Goal: Information Seeking & Learning: Learn about a topic

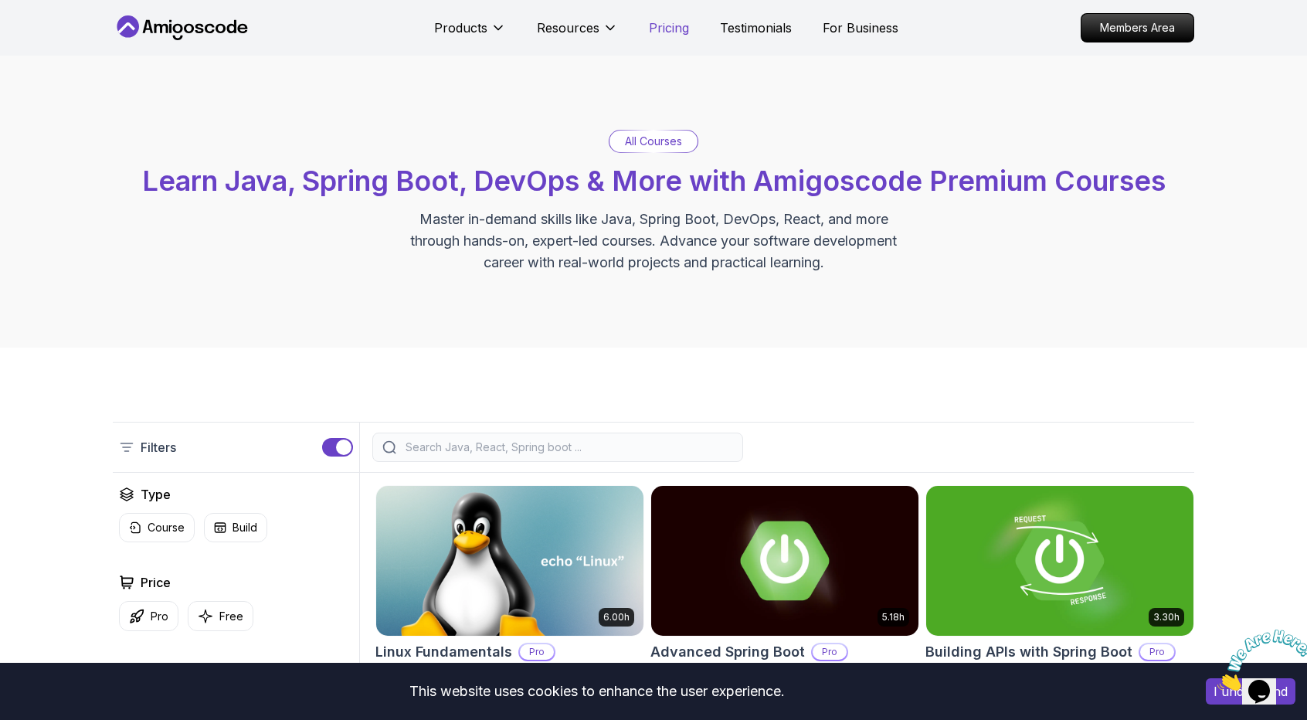
click at [658, 29] on p "Pricing" at bounding box center [669, 28] width 40 height 19
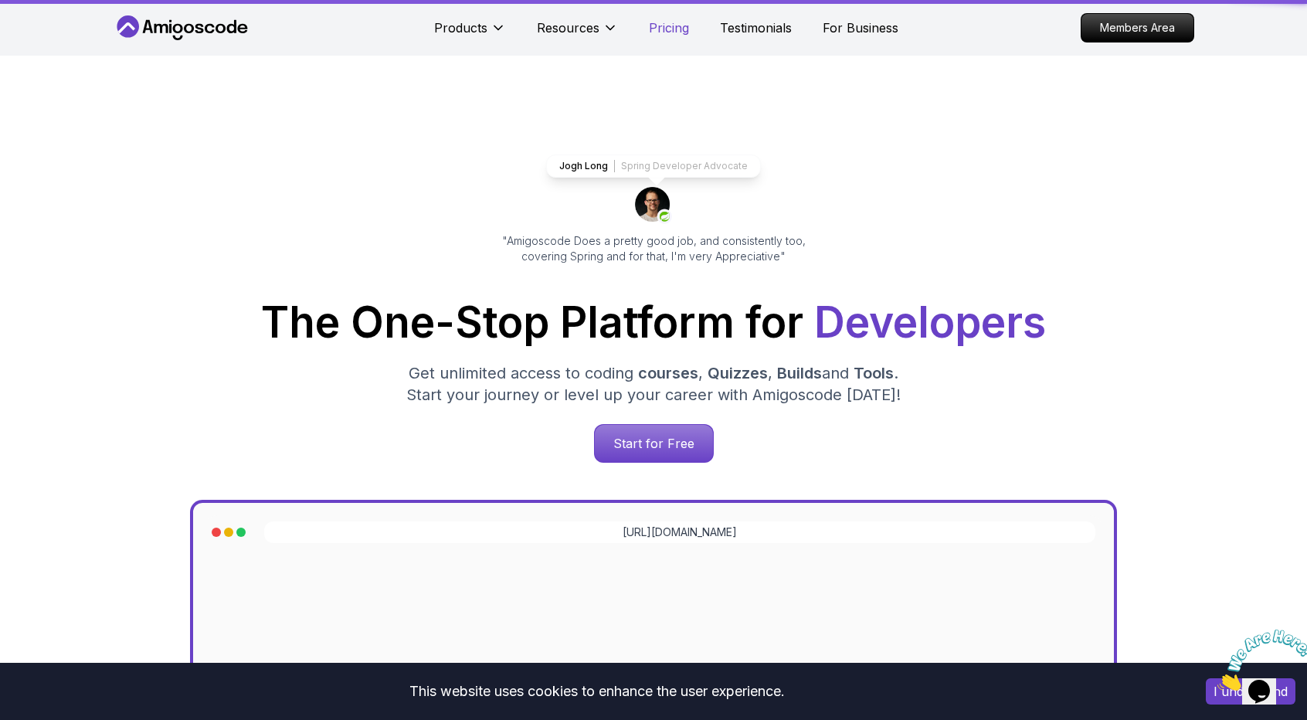
scroll to position [3332, 0]
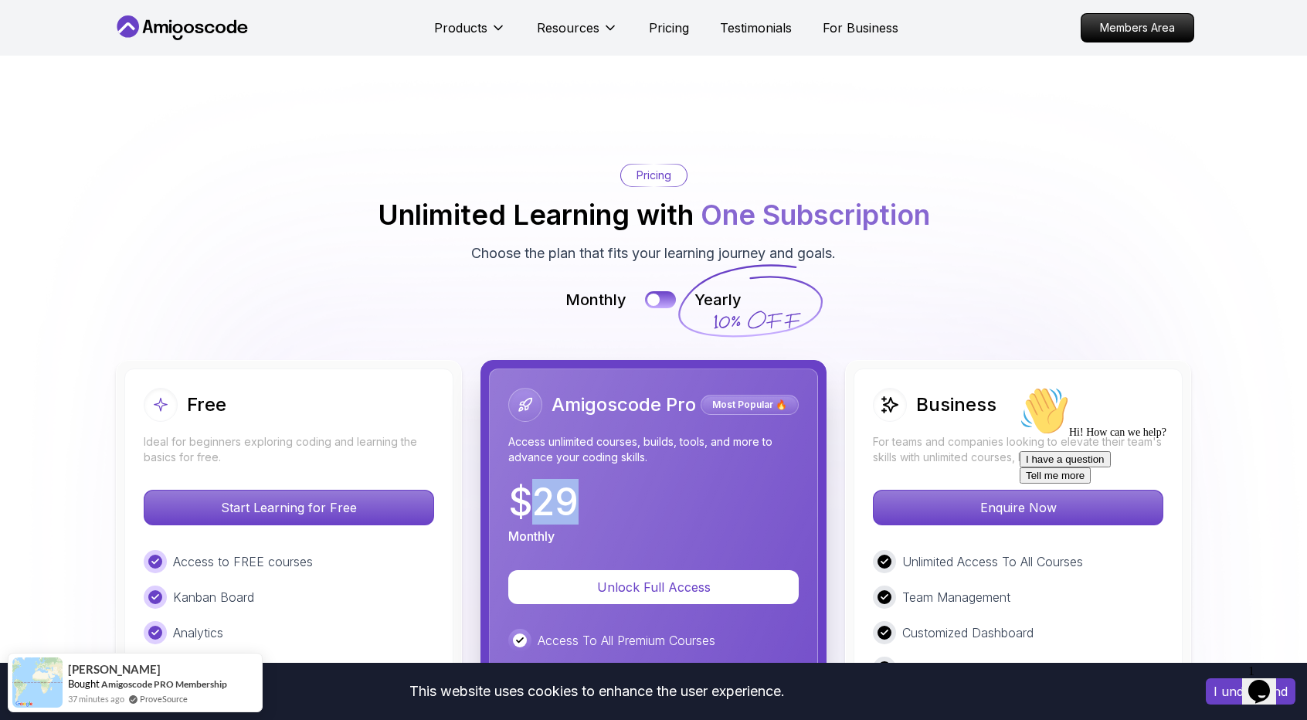
drag, startPoint x: 522, startPoint y: 399, endPoint x: 593, endPoint y: 406, distance: 71.4
click at [589, 484] on div "$ 29 Monthly" at bounding box center [653, 515] width 290 height 62
click at [593, 484] on div "$ 29 Monthly" at bounding box center [653, 515] width 290 height 62
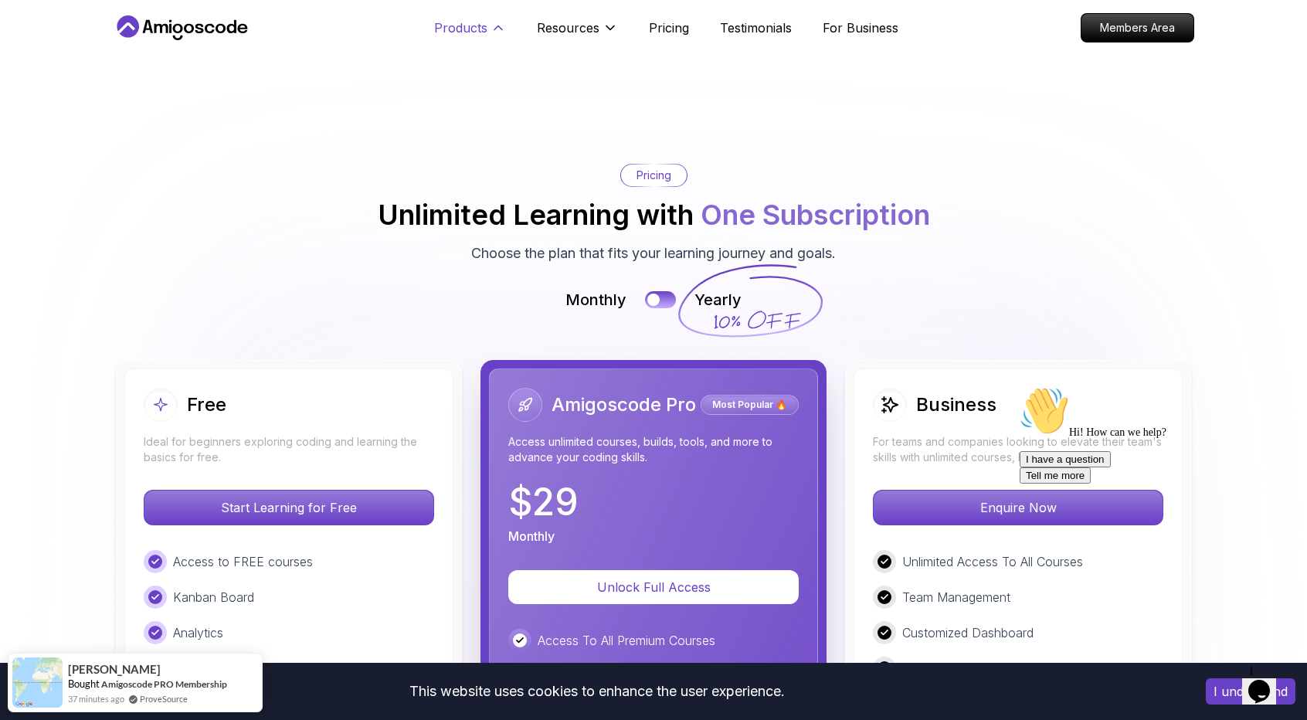
click at [457, 31] on p "Products" at bounding box center [460, 28] width 53 height 19
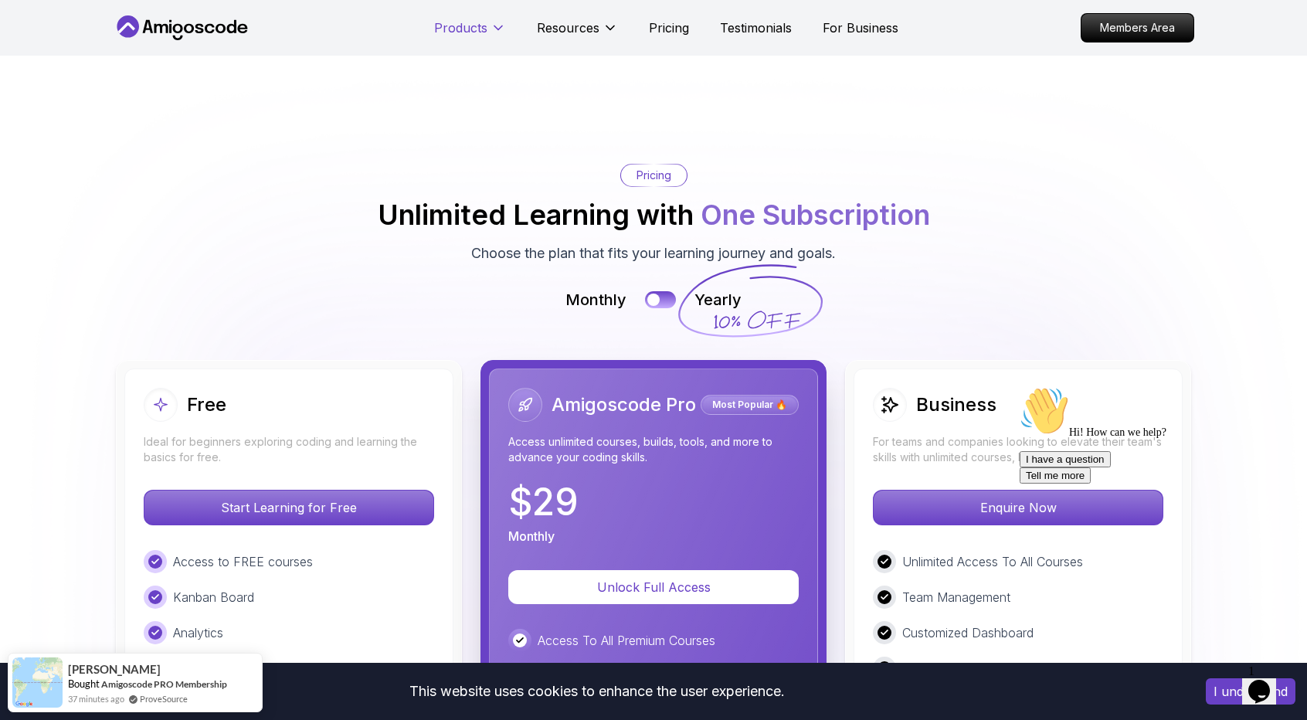
click at [470, 30] on p "Products" at bounding box center [460, 28] width 53 height 19
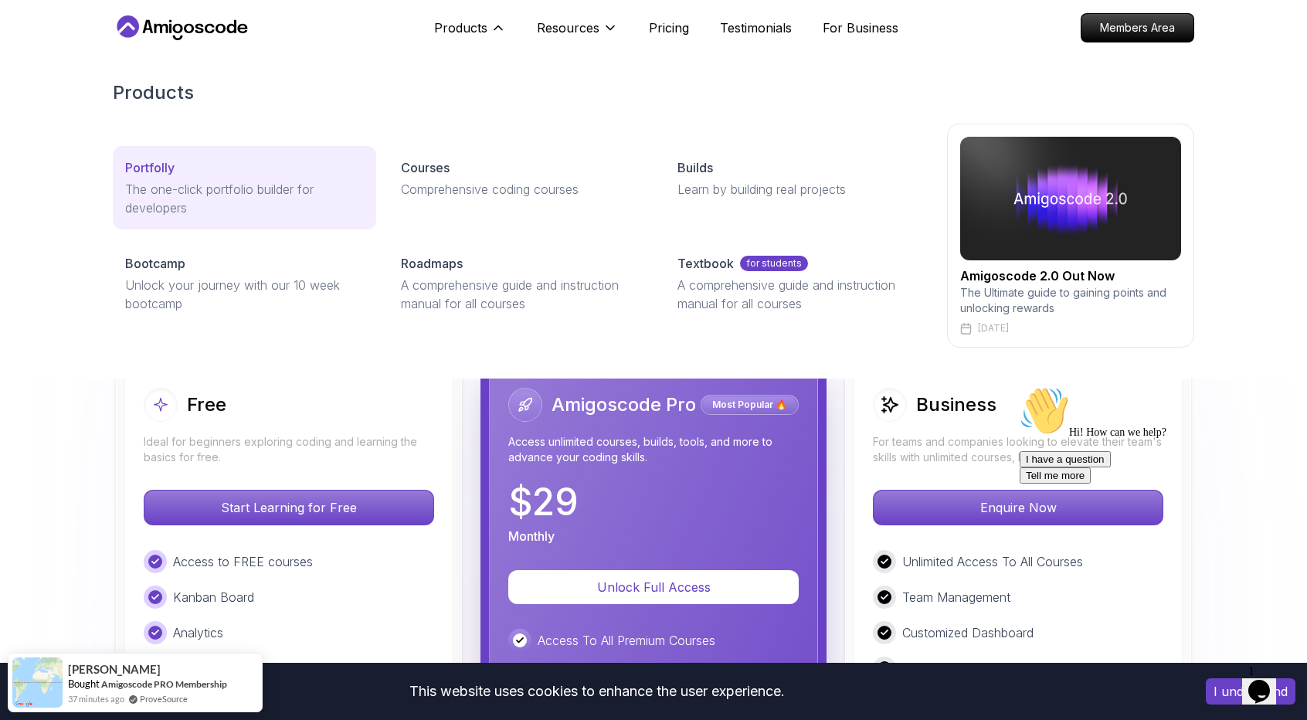
click at [242, 195] on p "The one-click portfolio builder for developers" at bounding box center [244, 198] width 239 height 37
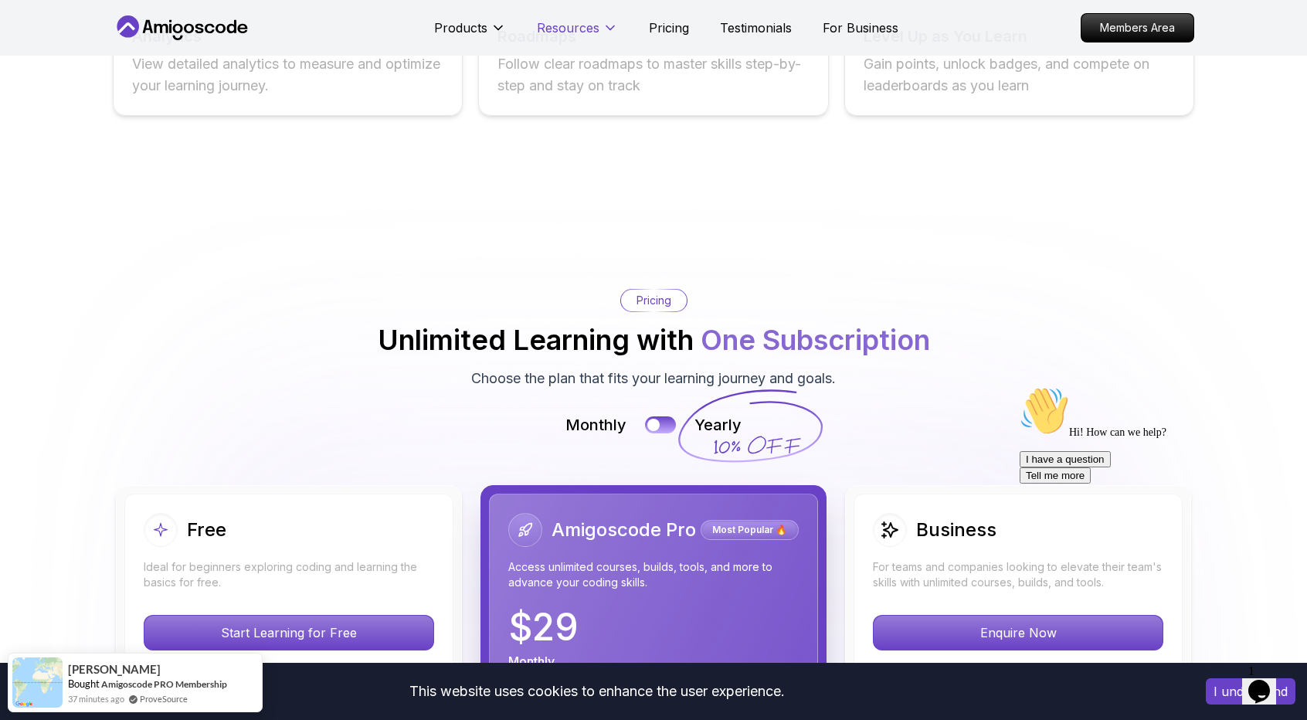
scroll to position [3100, 0]
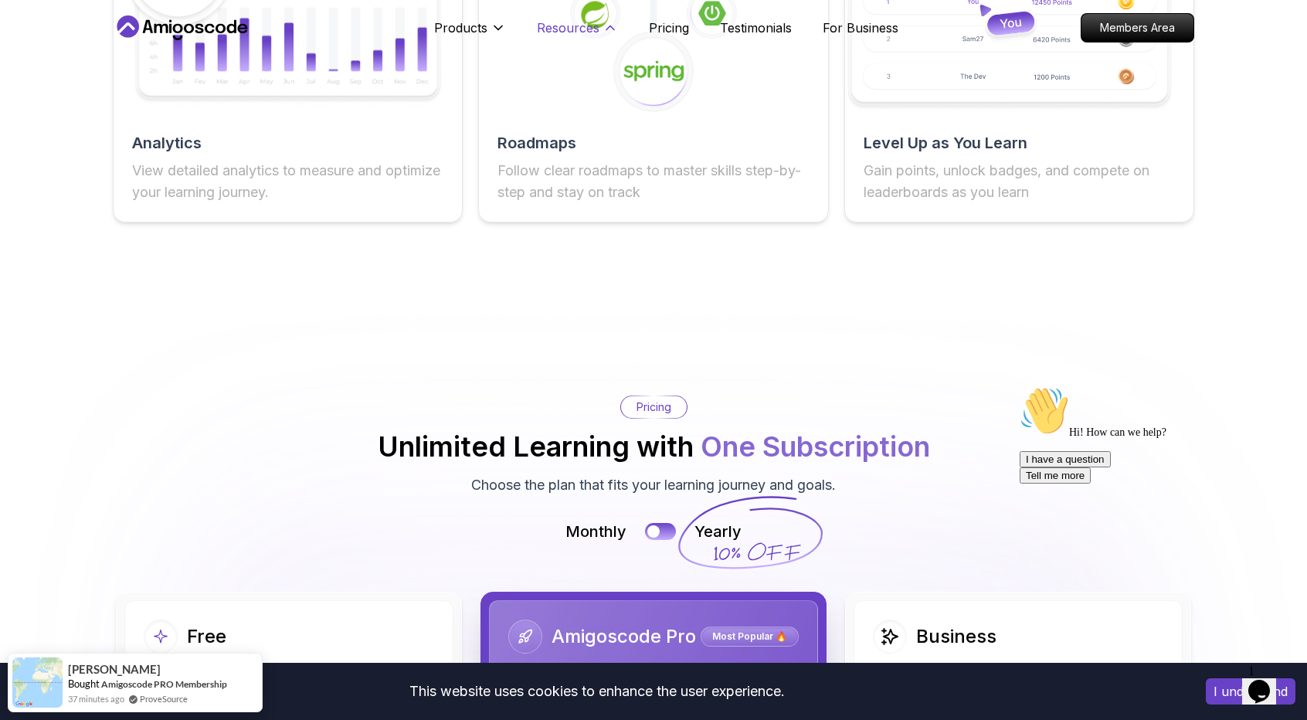
click at [578, 19] on p "Resources" at bounding box center [568, 28] width 63 height 19
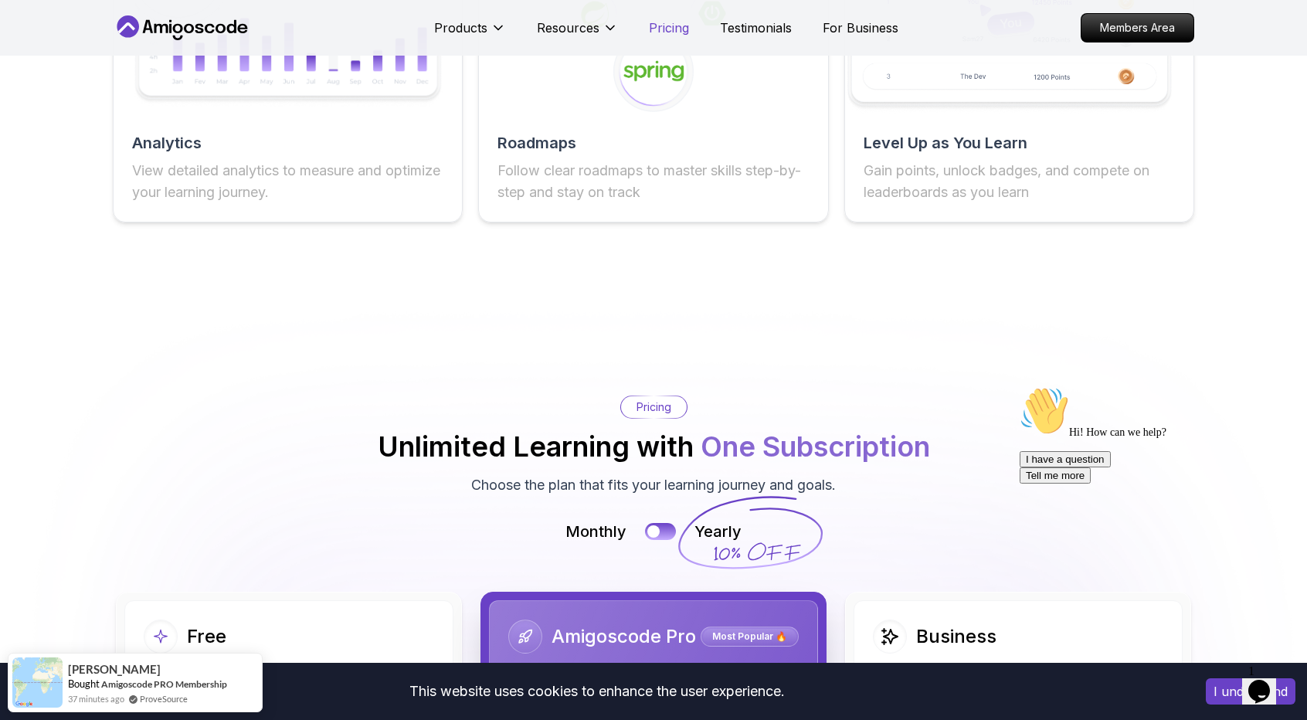
click at [677, 34] on p "Pricing" at bounding box center [669, 28] width 40 height 19
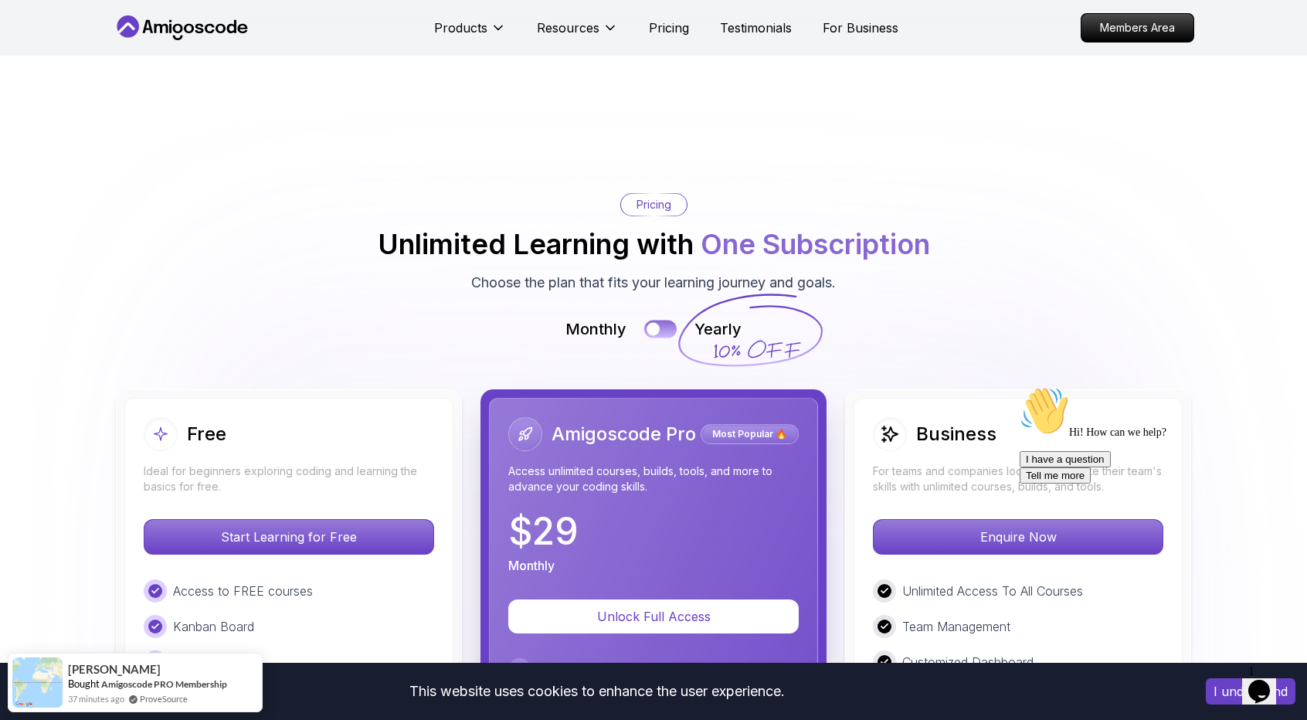
click at [664, 320] on button at bounding box center [660, 329] width 32 height 18
click at [664, 323] on div at bounding box center [667, 329] width 13 height 13
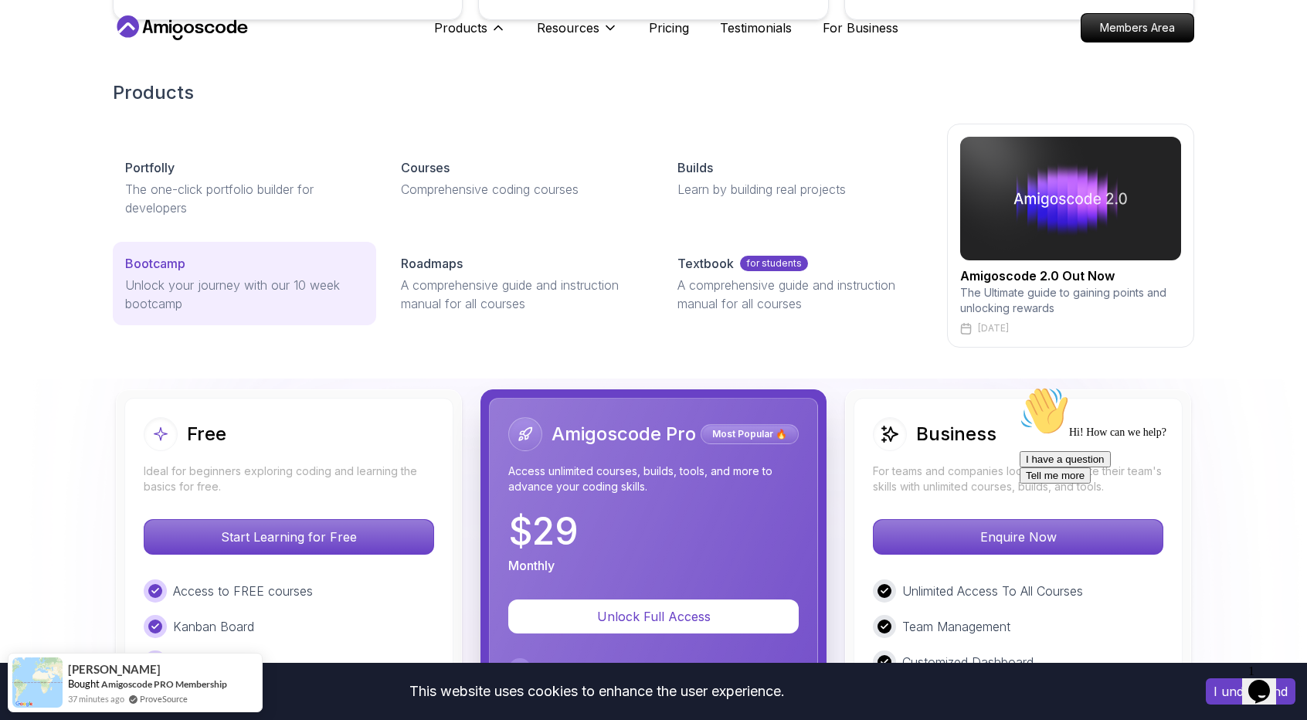
click at [232, 298] on p "Unlock your journey with our 10 week bootcamp" at bounding box center [244, 294] width 239 height 37
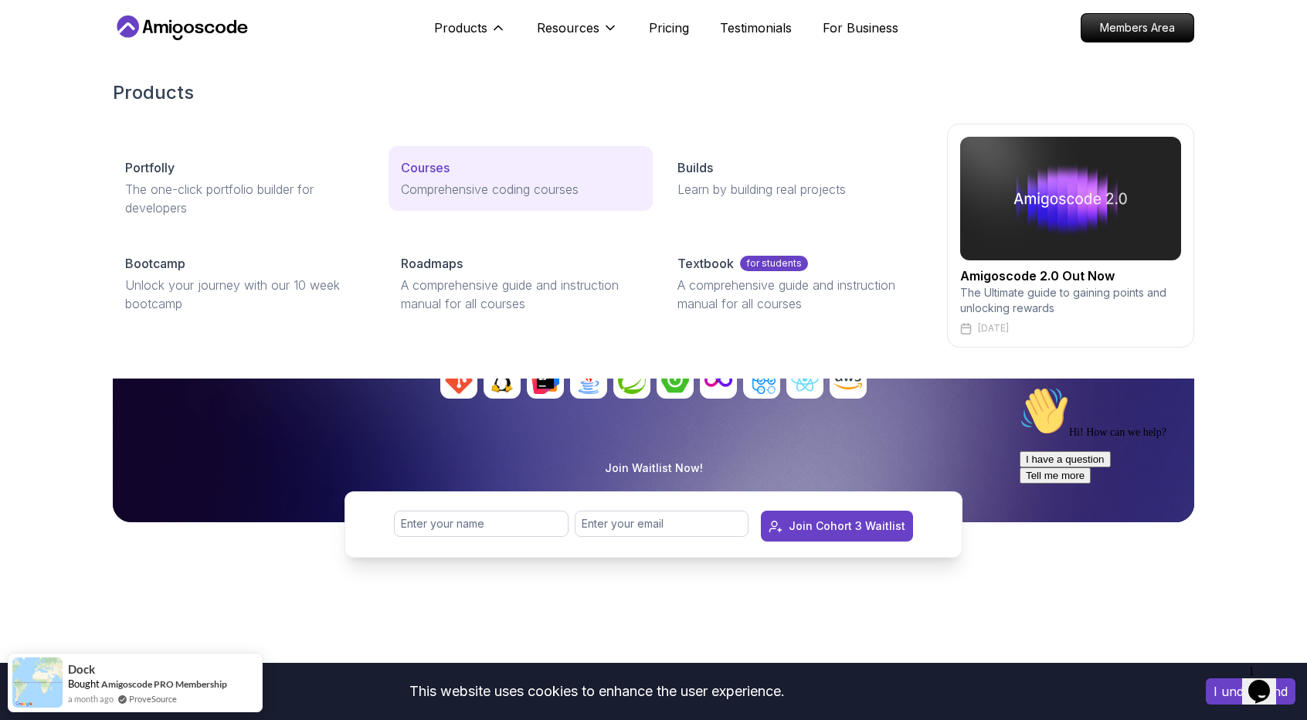
click at [457, 165] on div "Courses" at bounding box center [520, 167] width 239 height 19
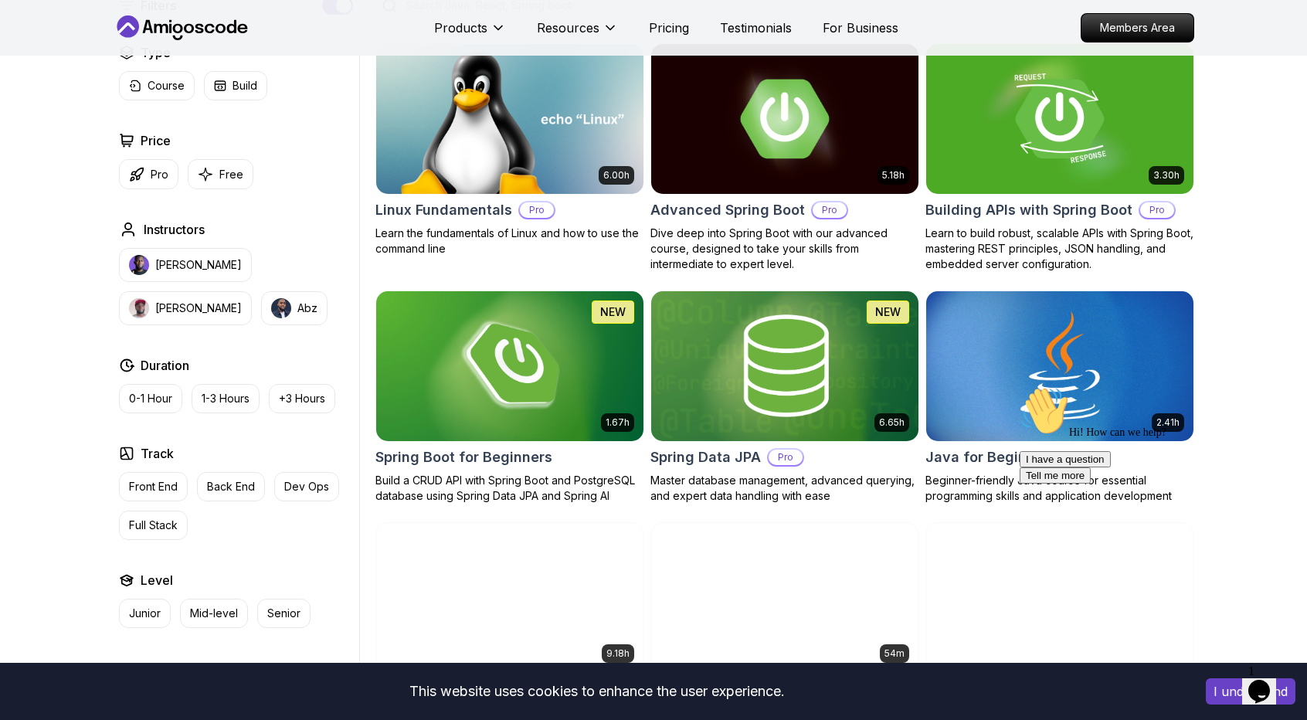
scroll to position [541, 0]
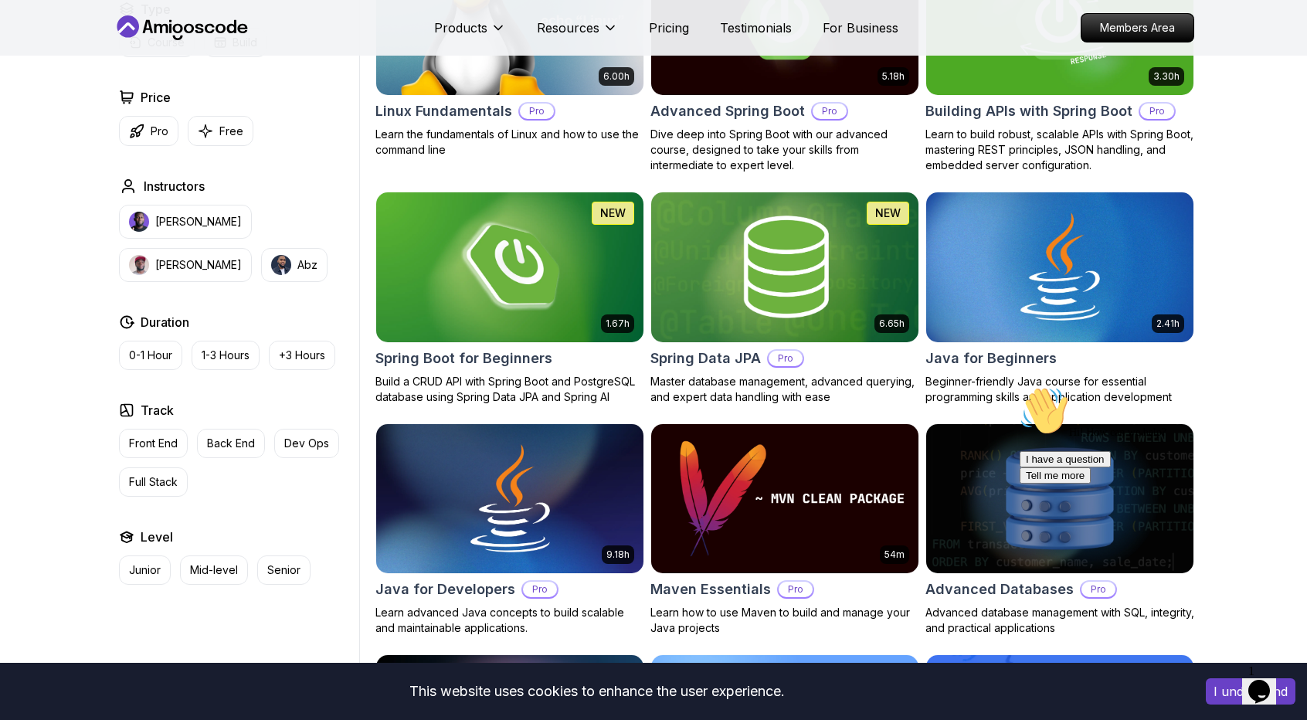
click at [1020, 386] on icon "Chat attention grabber" at bounding box center [1020, 386] width 0 height 0
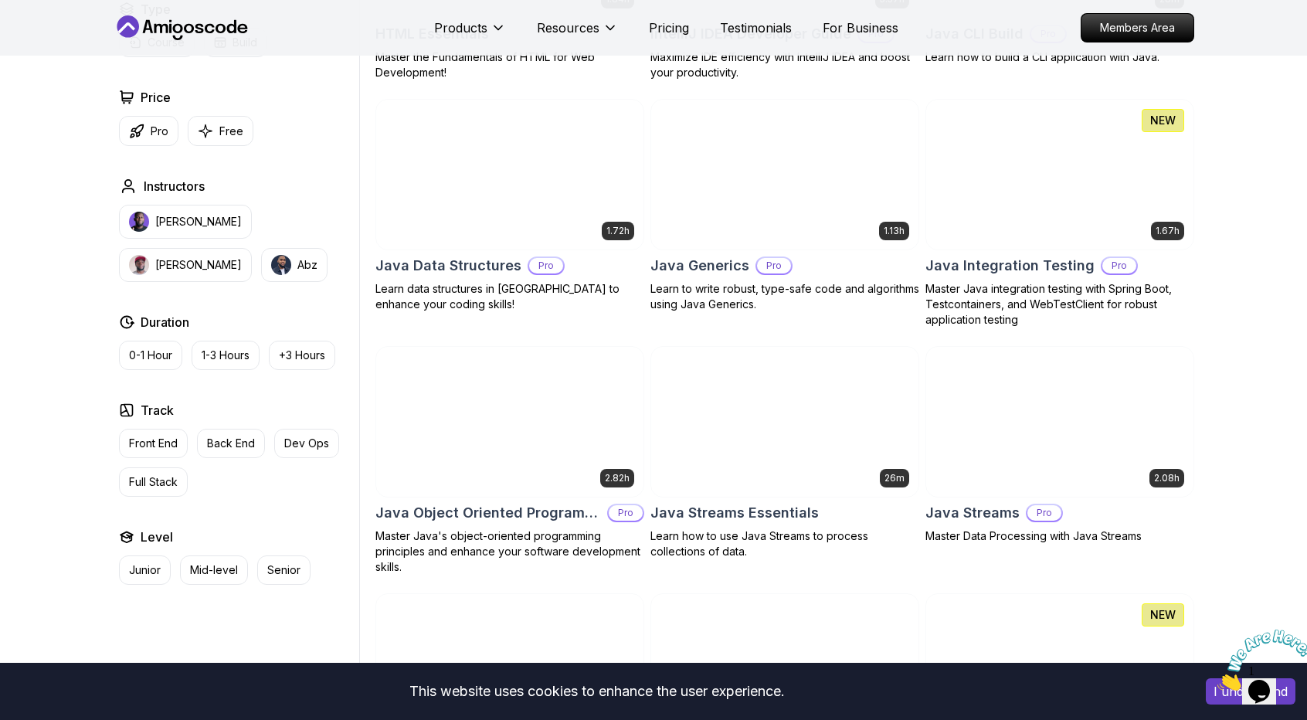
scroll to position [2086, 0]
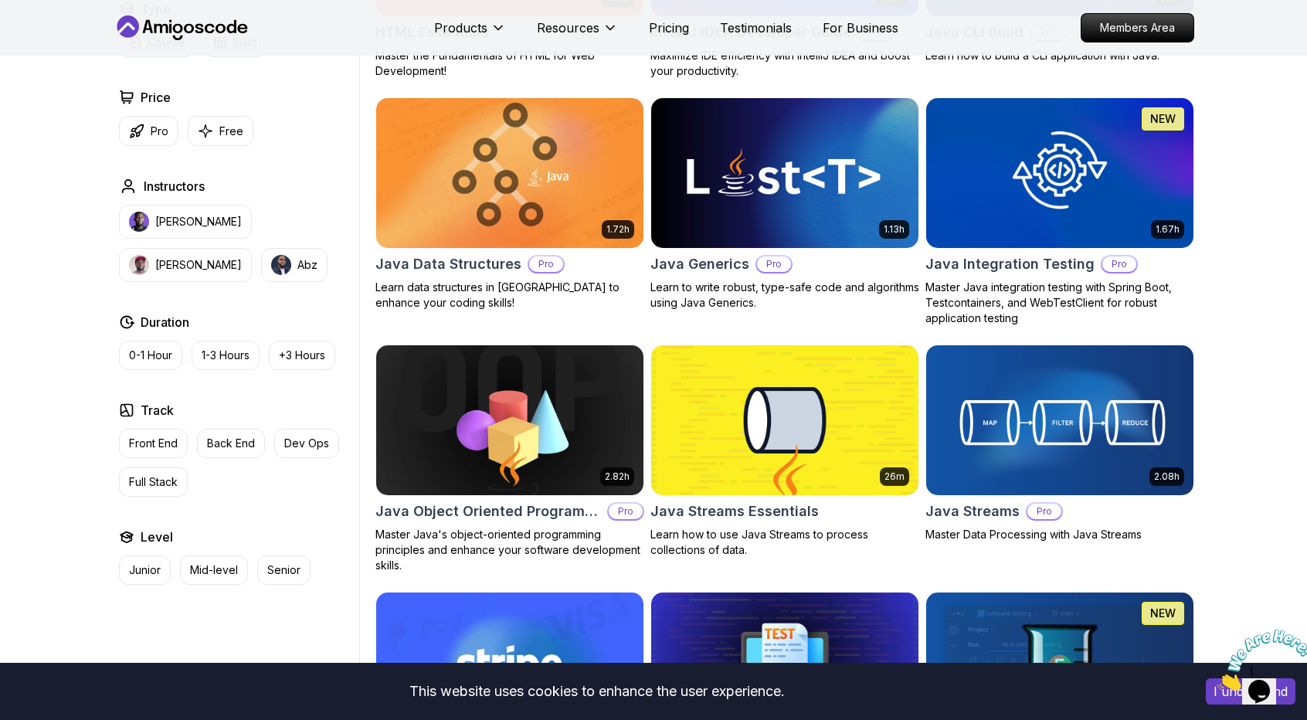
click at [507, 178] on img at bounding box center [509, 172] width 280 height 157
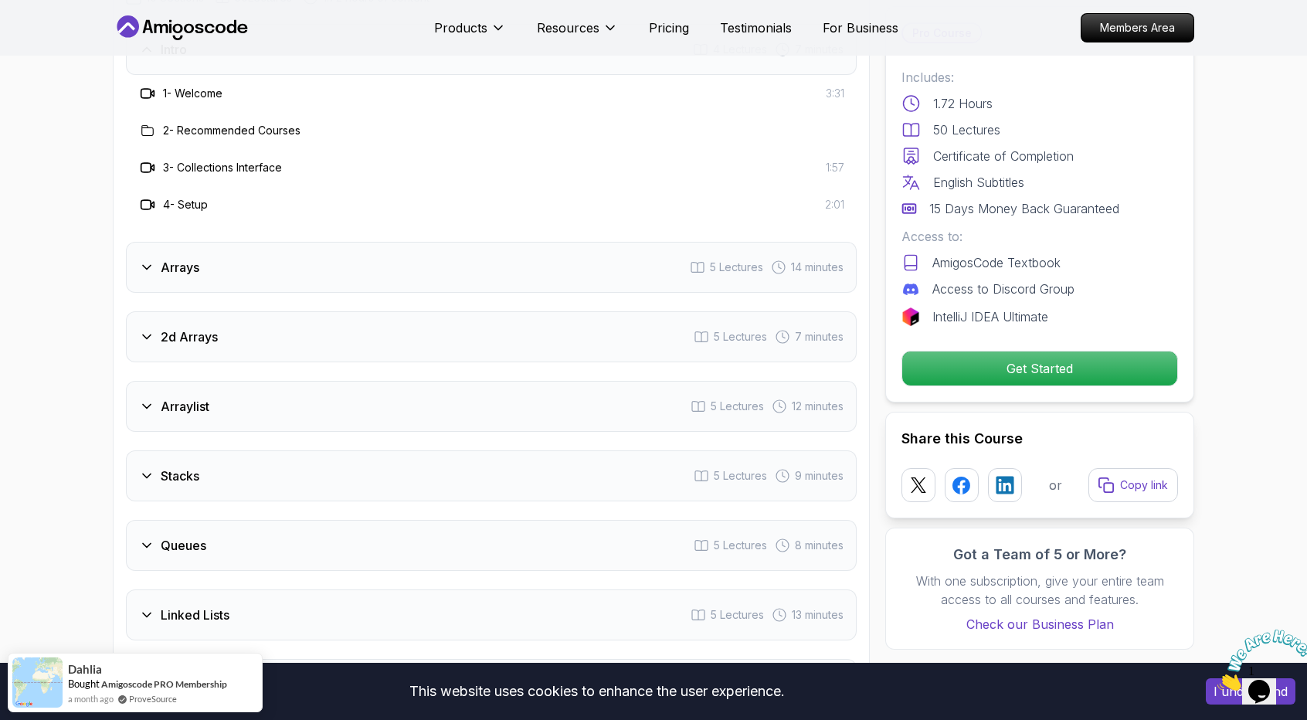
scroll to position [2395, 0]
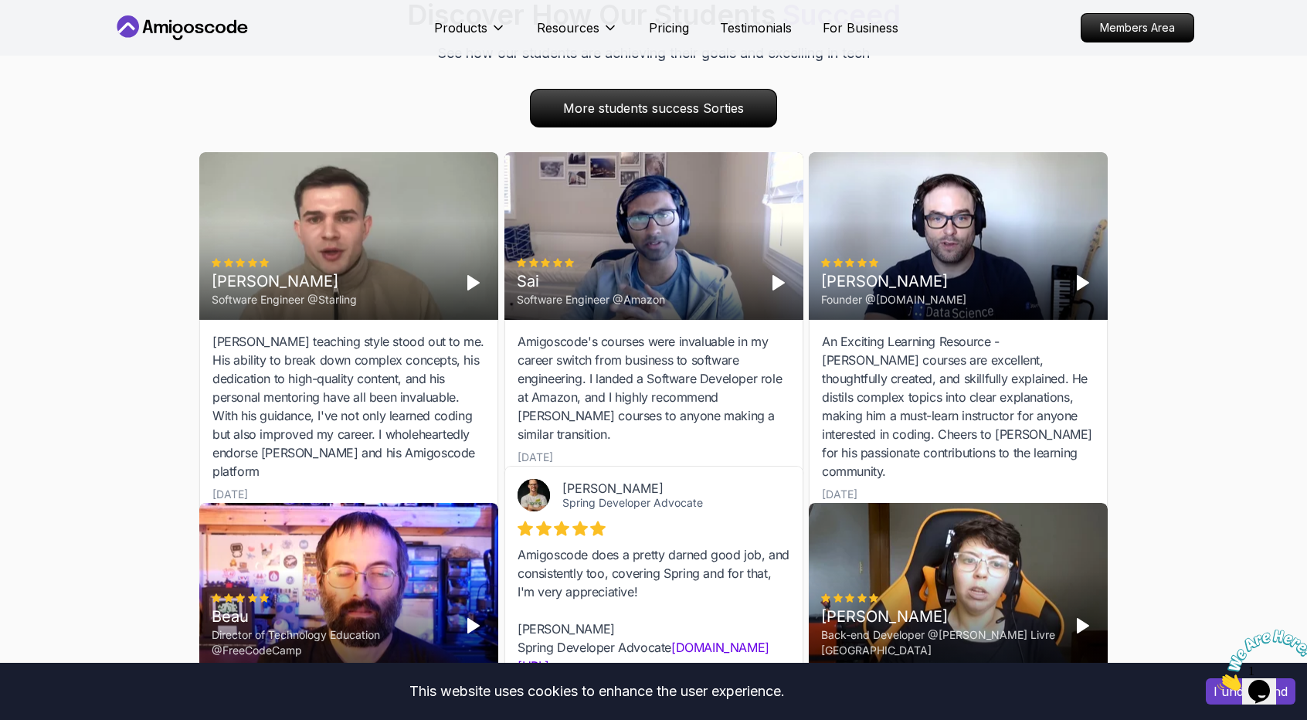
scroll to position [3252, 0]
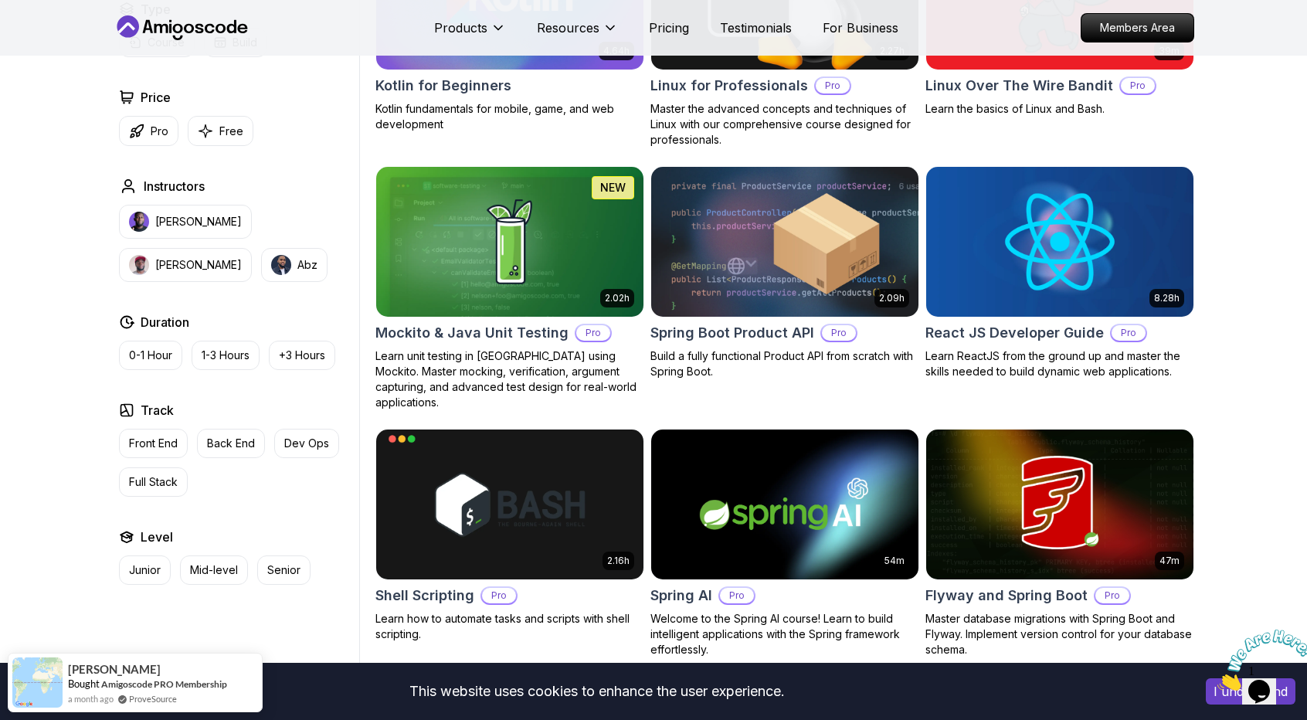
click at [513, 219] on img at bounding box center [509, 241] width 280 height 157
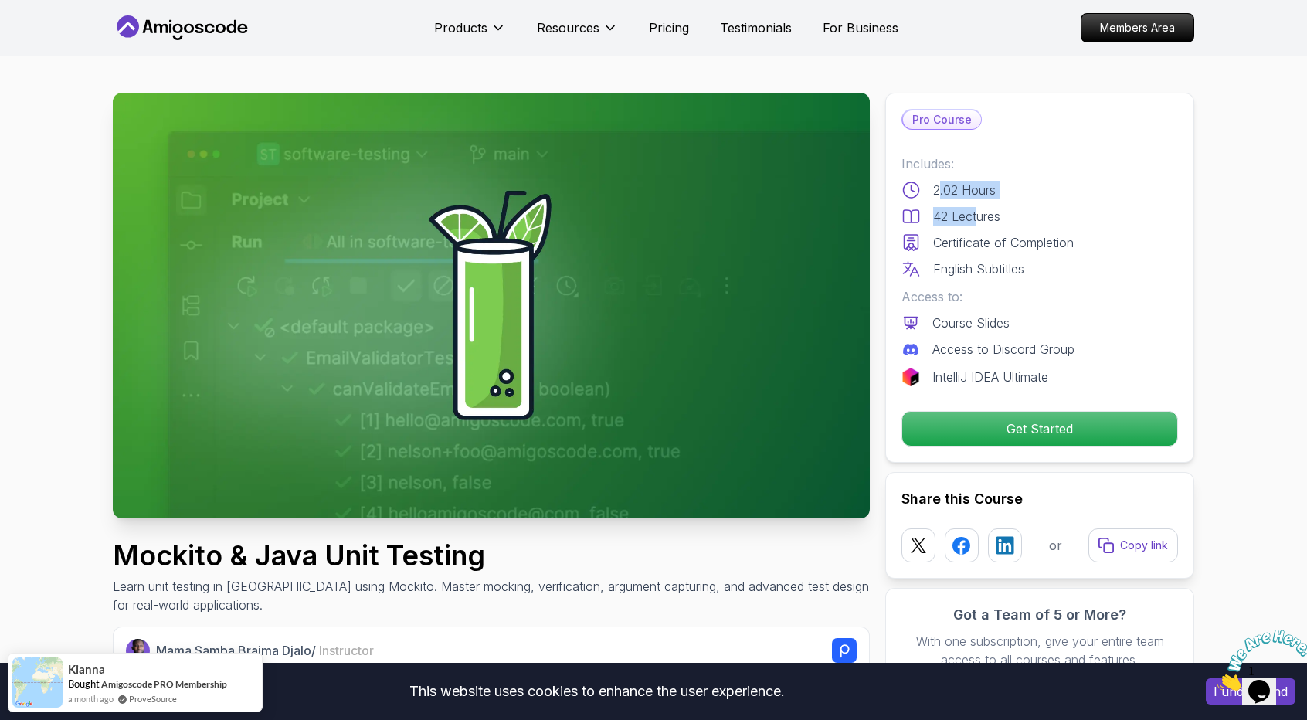
drag, startPoint x: 962, startPoint y: 197, endPoint x: 979, endPoint y: 200, distance: 17.3
click at [979, 199] on div "Includes: 2.02 Hours 42 Lectures Certificate of Completion English Subtitles" at bounding box center [1039, 216] width 277 height 124
click at [979, 200] on div "Includes: 2.02 Hours 42 Lectures Certificate of Completion English Subtitles" at bounding box center [1039, 216] width 277 height 124
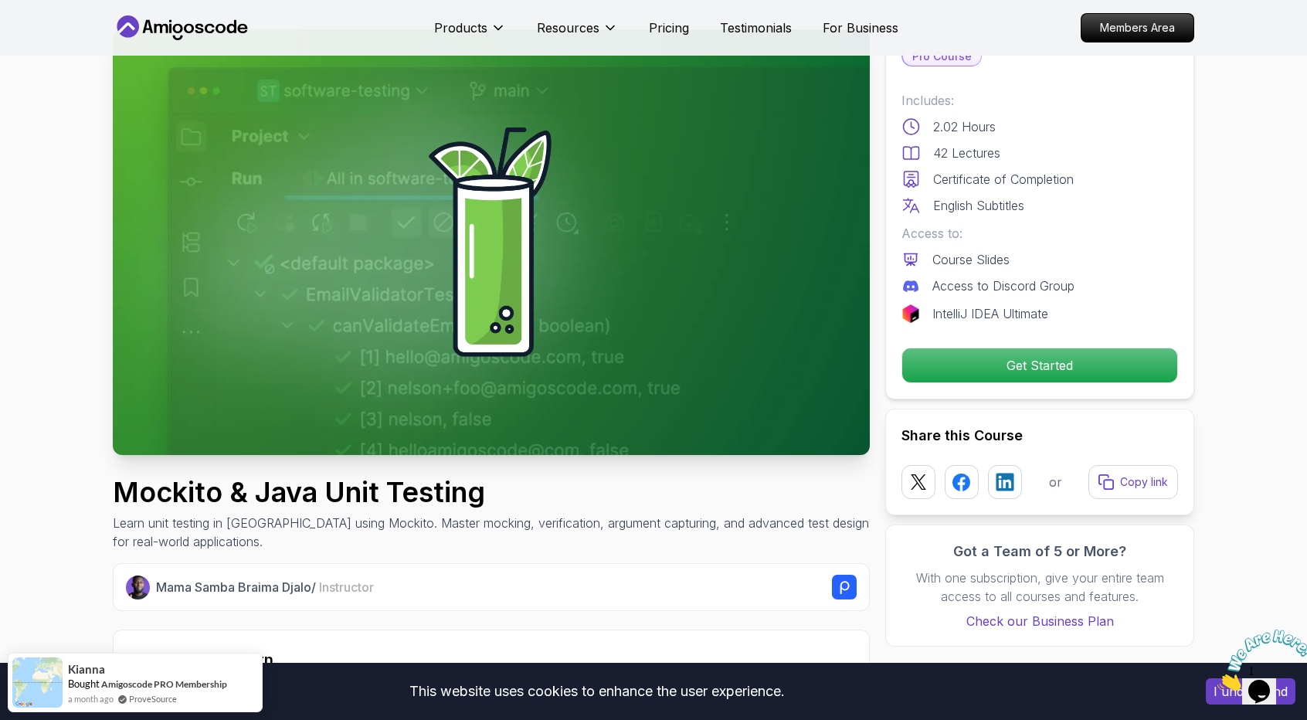
scroll to position [77, 0]
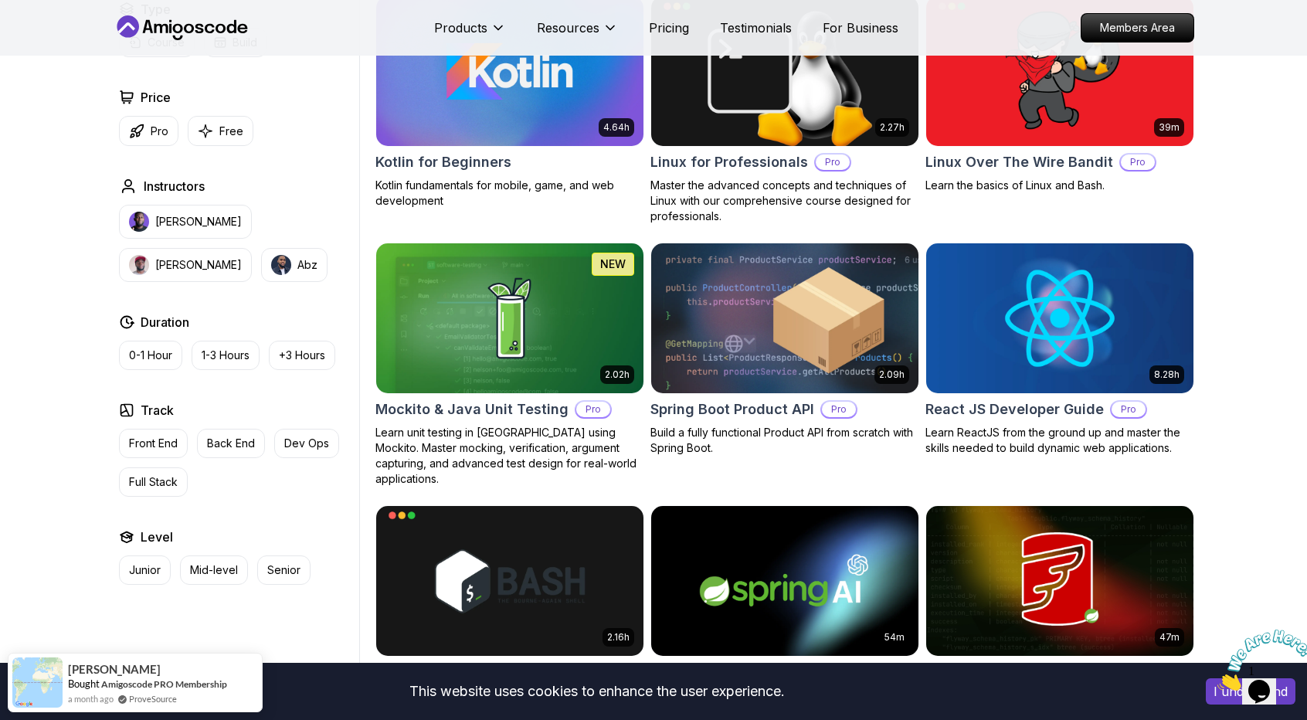
scroll to position [3231, 0]
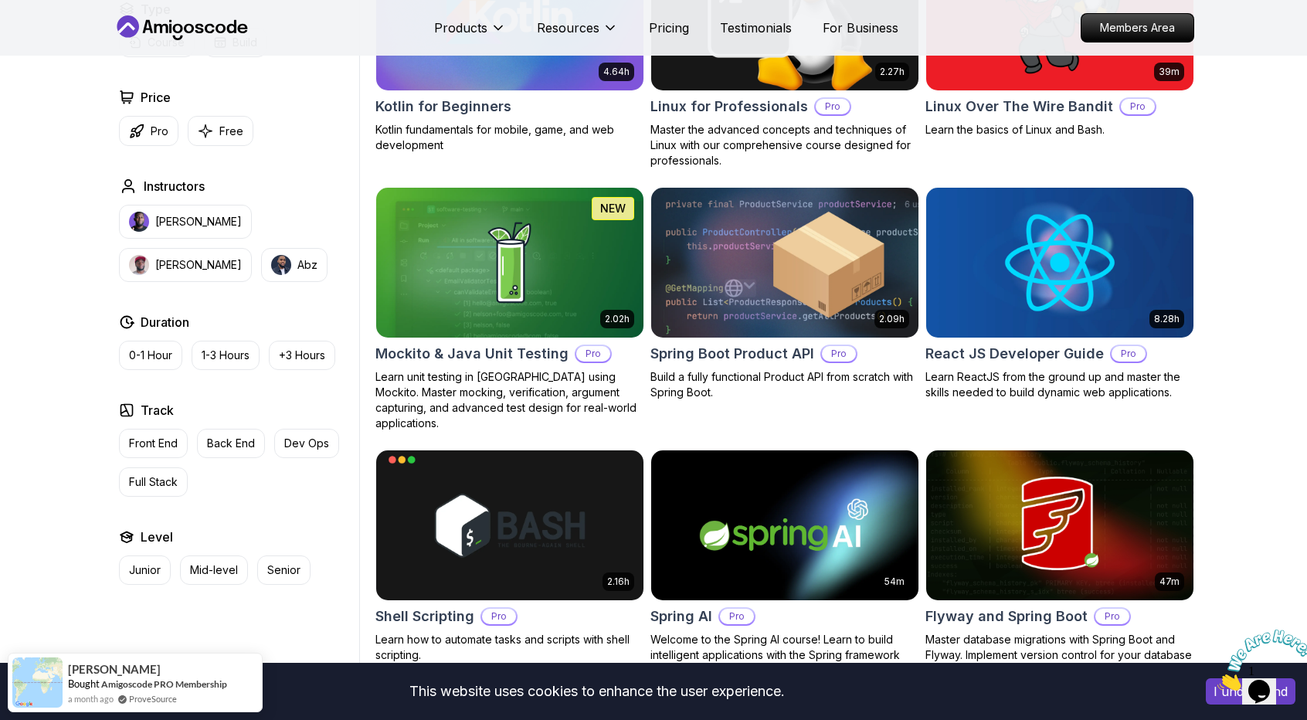
click at [809, 280] on img at bounding box center [784, 262] width 280 height 157
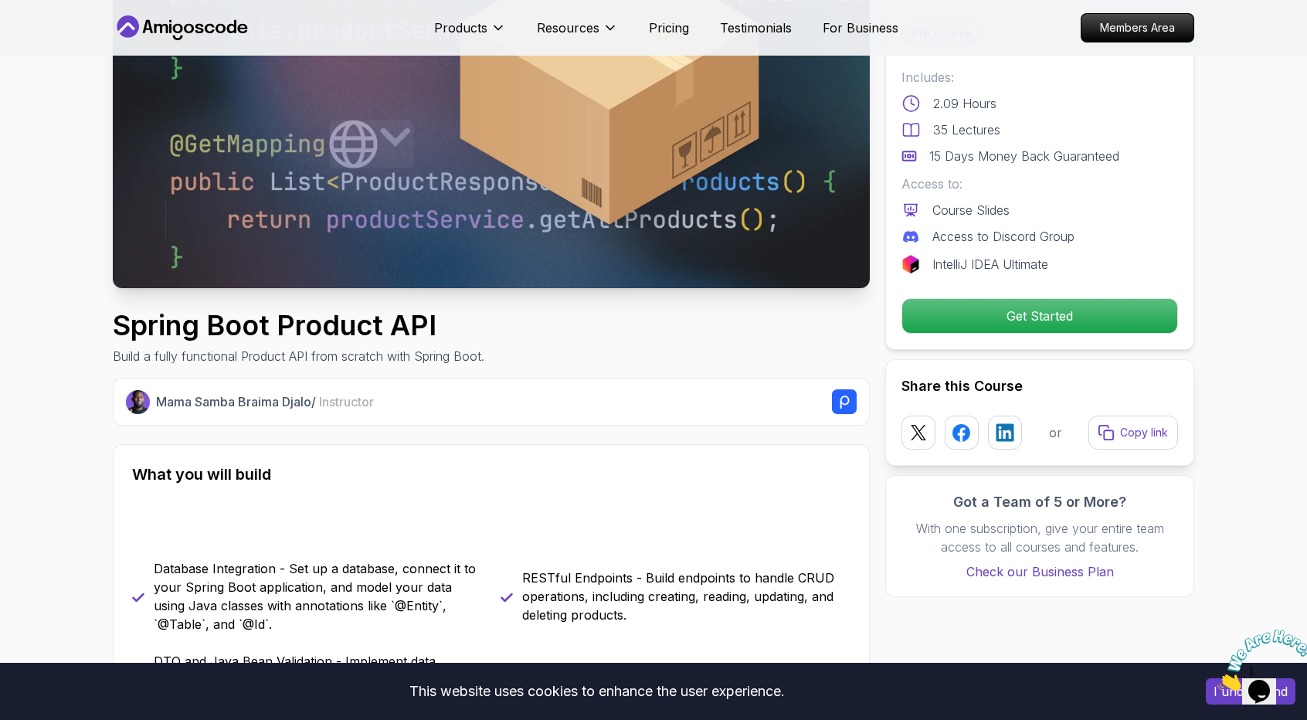
scroll to position [309, 0]
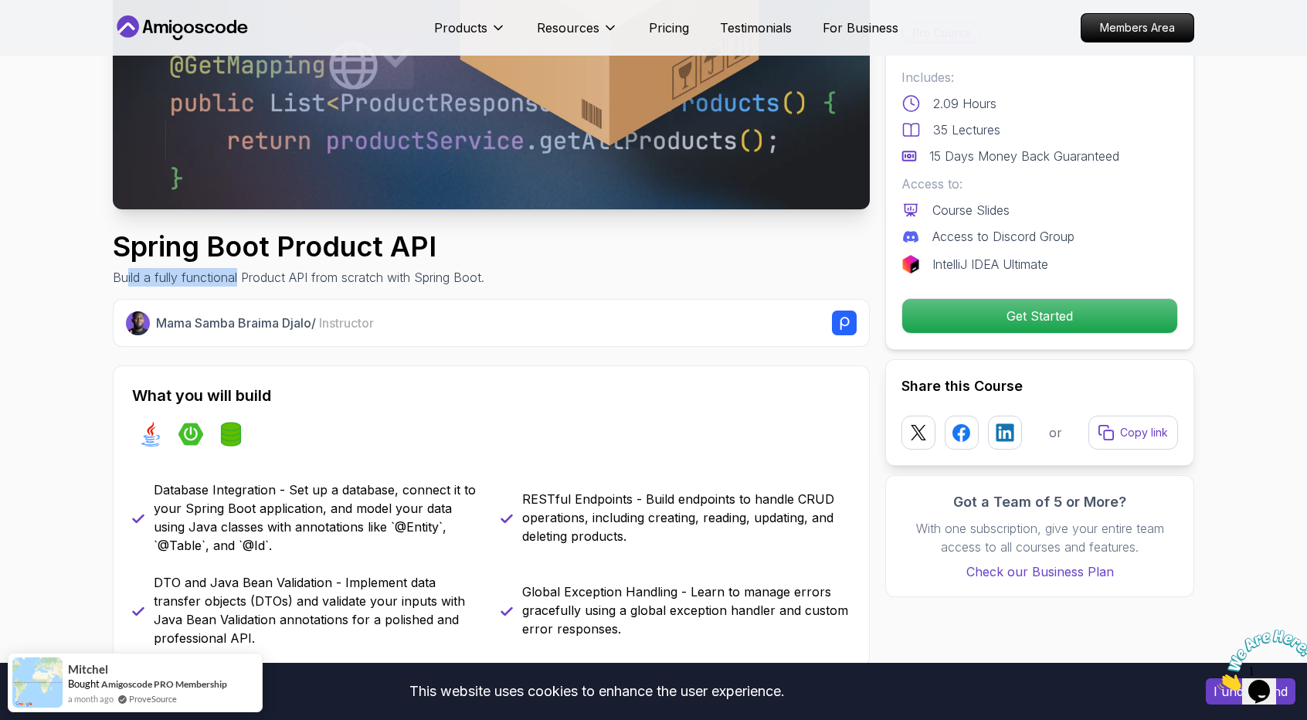
click at [277, 283] on p "Build a fully functional Product API from scratch with Spring Boot." at bounding box center [299, 277] width 372 height 19
click at [314, 285] on p "Build a fully functional Product API from scratch with Spring Boot." at bounding box center [299, 277] width 372 height 19
drag, startPoint x: 309, startPoint y: 276, endPoint x: 448, endPoint y: 276, distance: 139.0
click at [436, 274] on p "Build a fully functional Product API from scratch with Spring Boot." at bounding box center [299, 277] width 372 height 19
click at [448, 276] on p "Build a fully functional Product API from scratch with Spring Boot." at bounding box center [299, 277] width 372 height 19
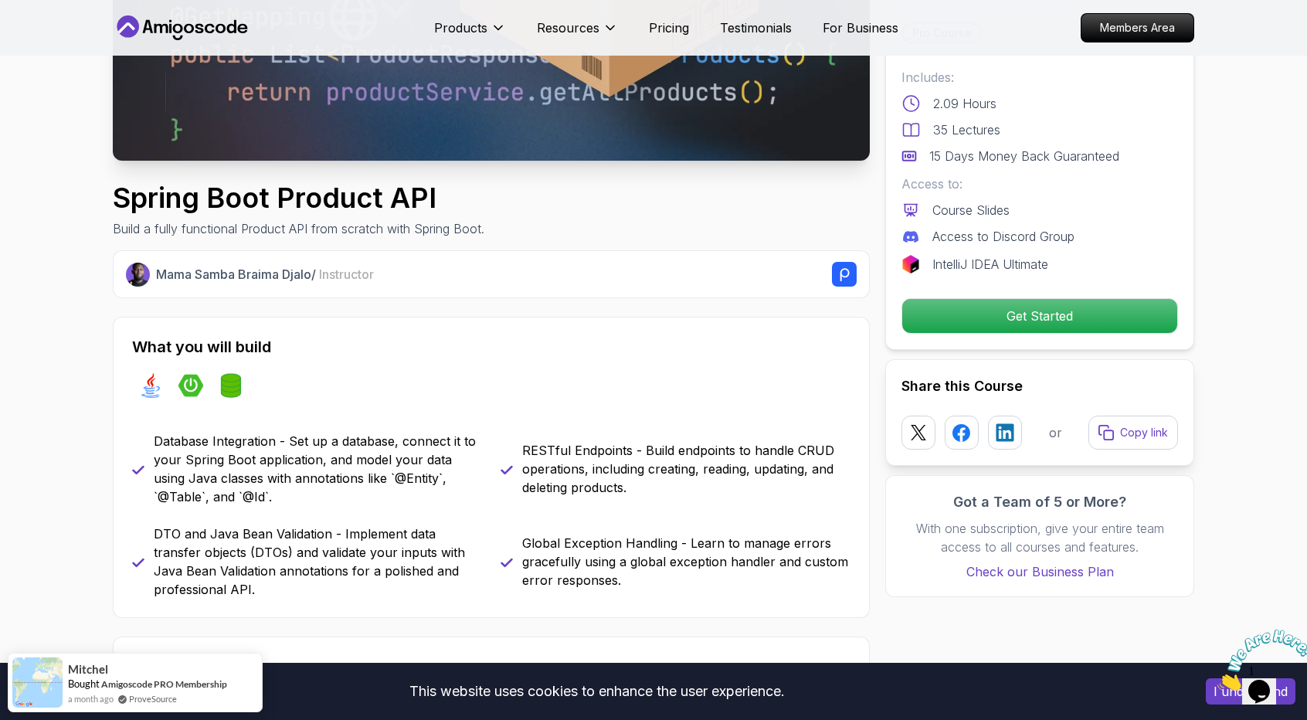
scroll to position [463, 0]
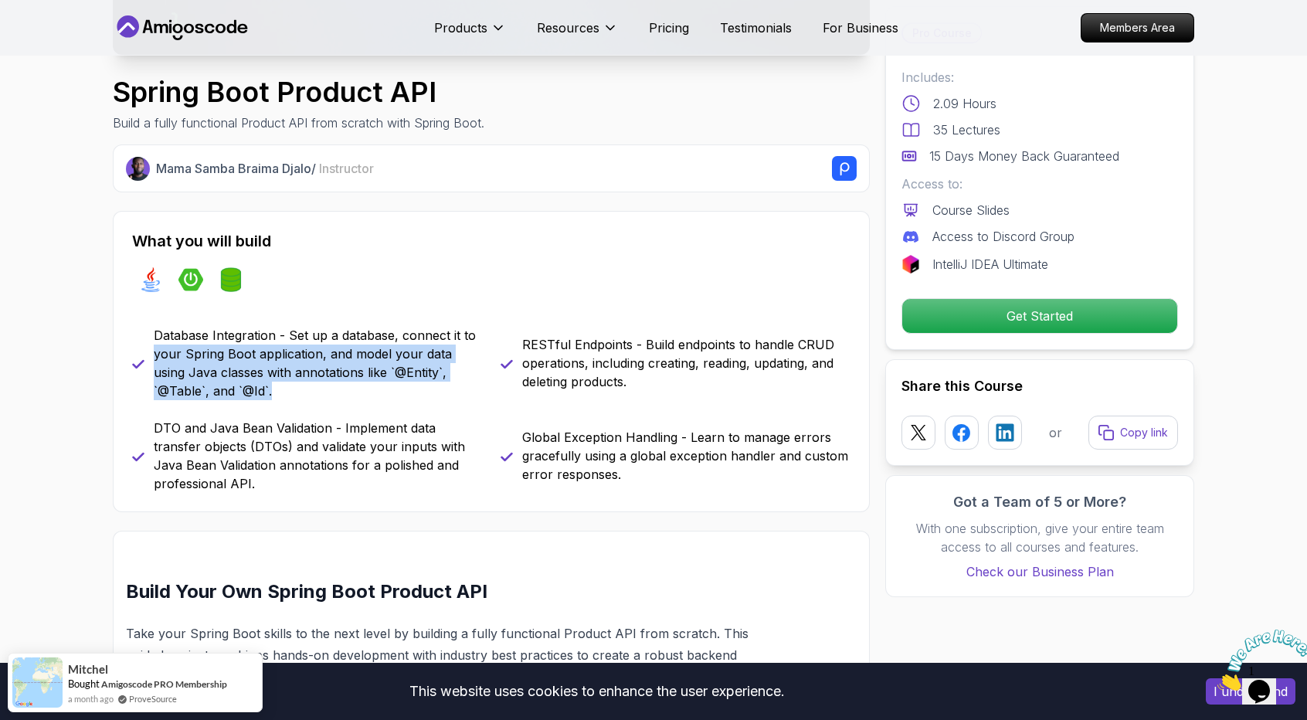
drag, startPoint x: 159, startPoint y: 344, endPoint x: 427, endPoint y: 395, distance: 272.8
click at [422, 394] on div "Database Integration - Set up a database, connect it to your Spring Boot applic…" at bounding box center [307, 363] width 350 height 74
click at [427, 395] on p "Database Integration - Set up a database, connect it to your Spring Boot applic…" at bounding box center [318, 363] width 328 height 74
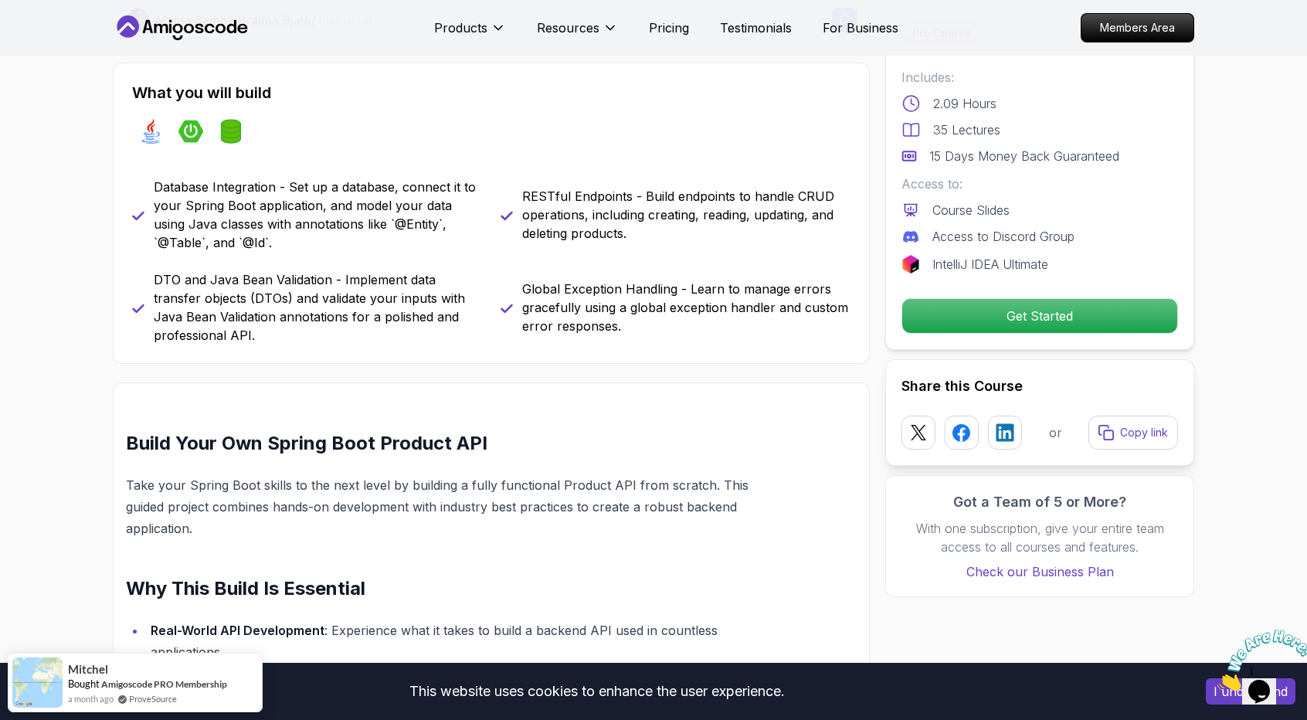
scroll to position [695, 0]
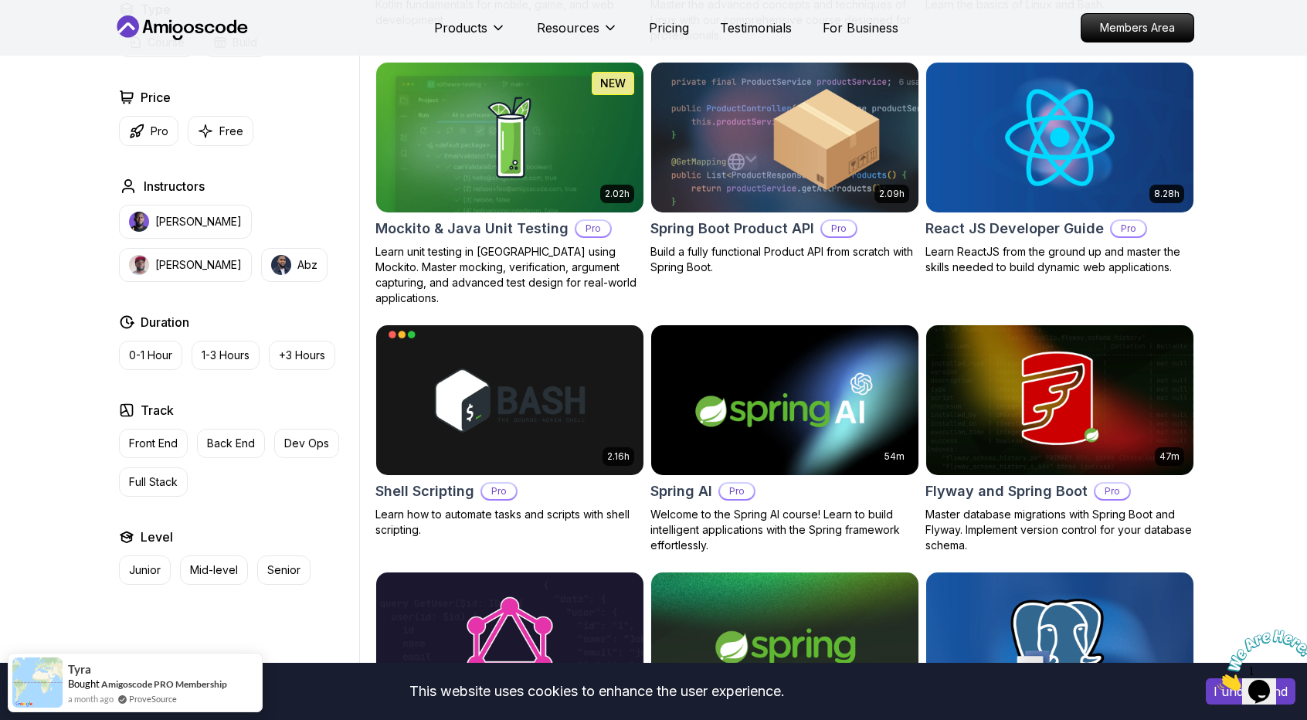
scroll to position [3380, 0]
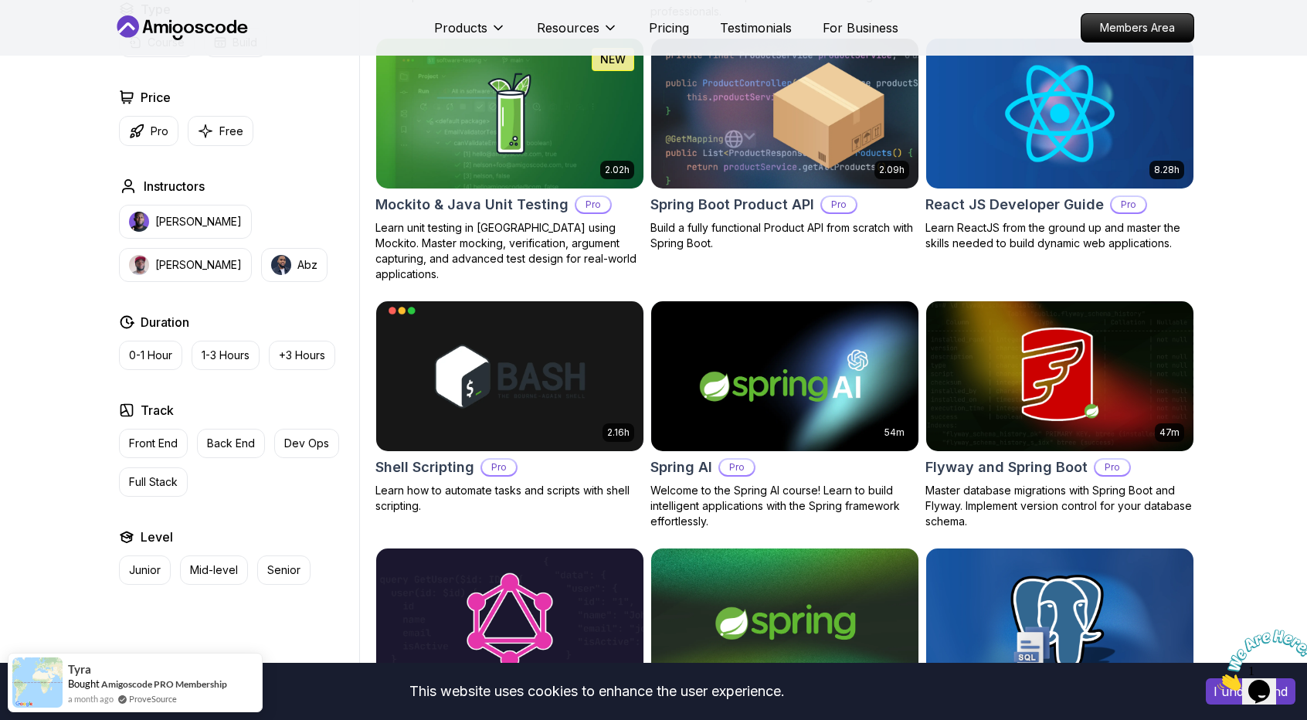
click at [762, 140] on img at bounding box center [784, 113] width 280 height 157
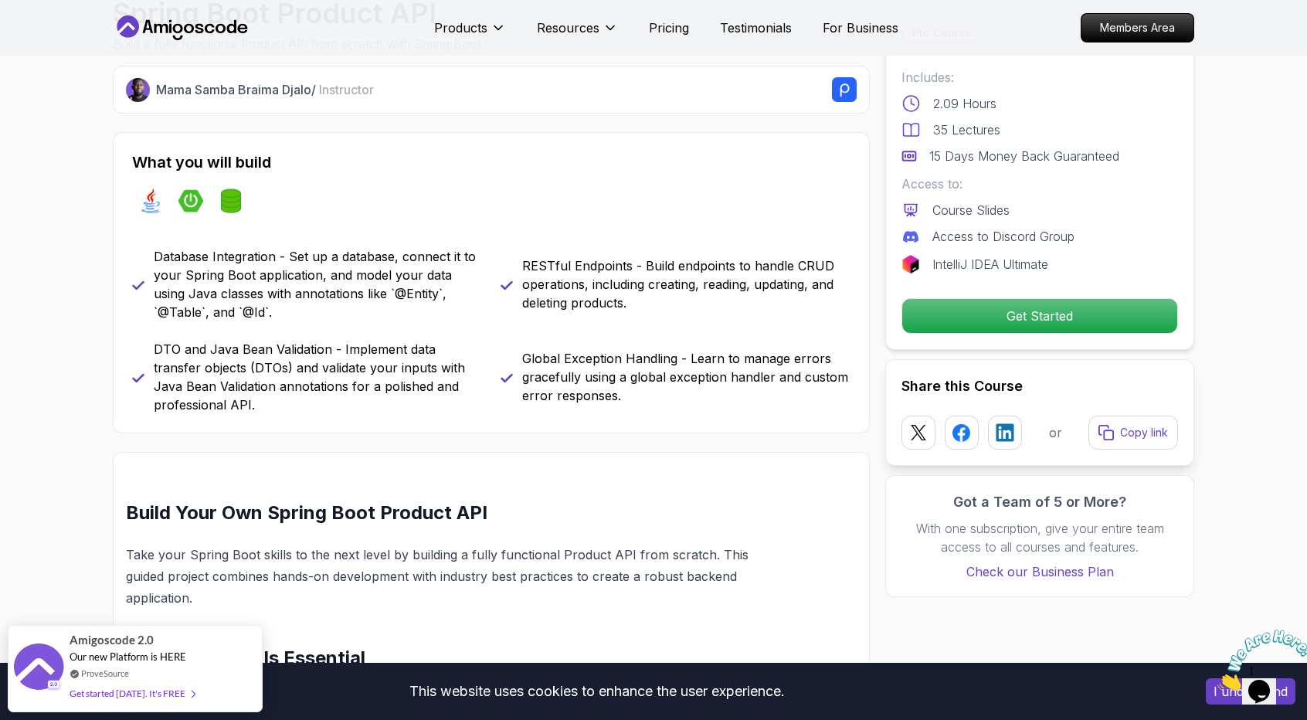
scroll to position [541, 0]
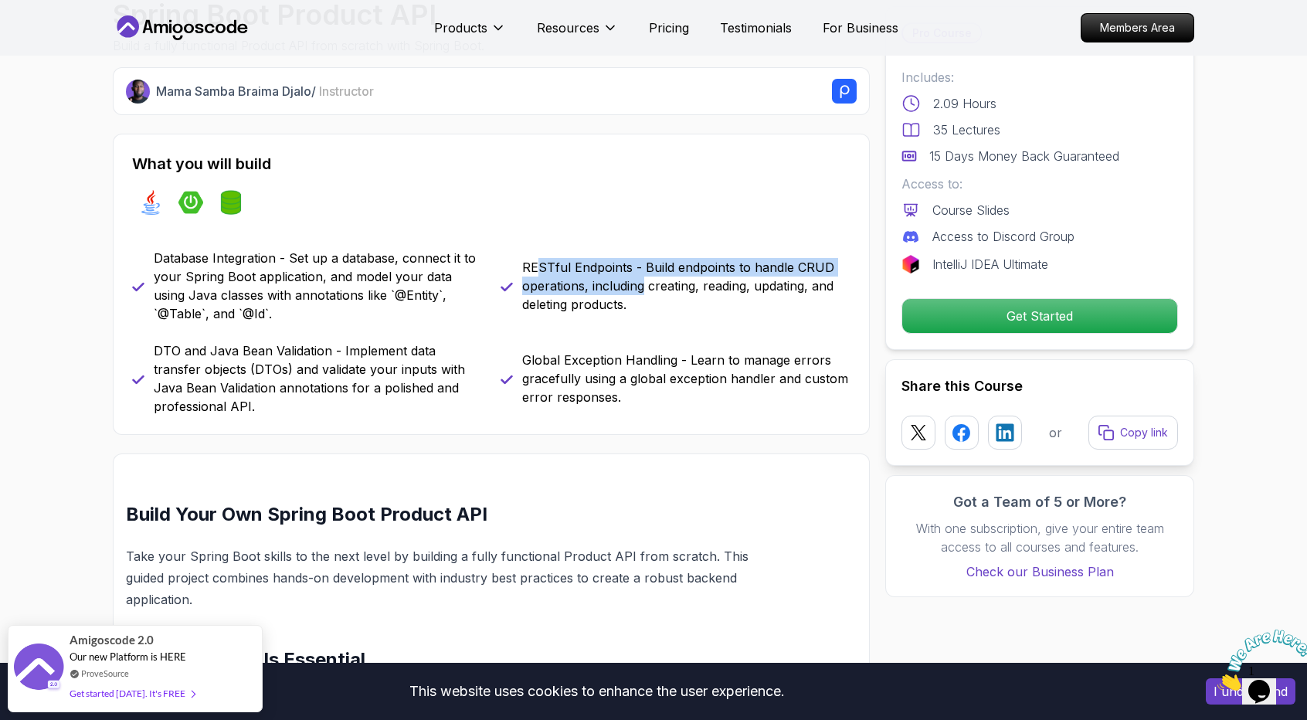
drag, startPoint x: 613, startPoint y: 276, endPoint x: 665, endPoint y: 293, distance: 54.5
click at [660, 290] on p "RESTful Endpoints - Build endpoints to handle CRUD operations, including creati…" at bounding box center [686, 286] width 328 height 56
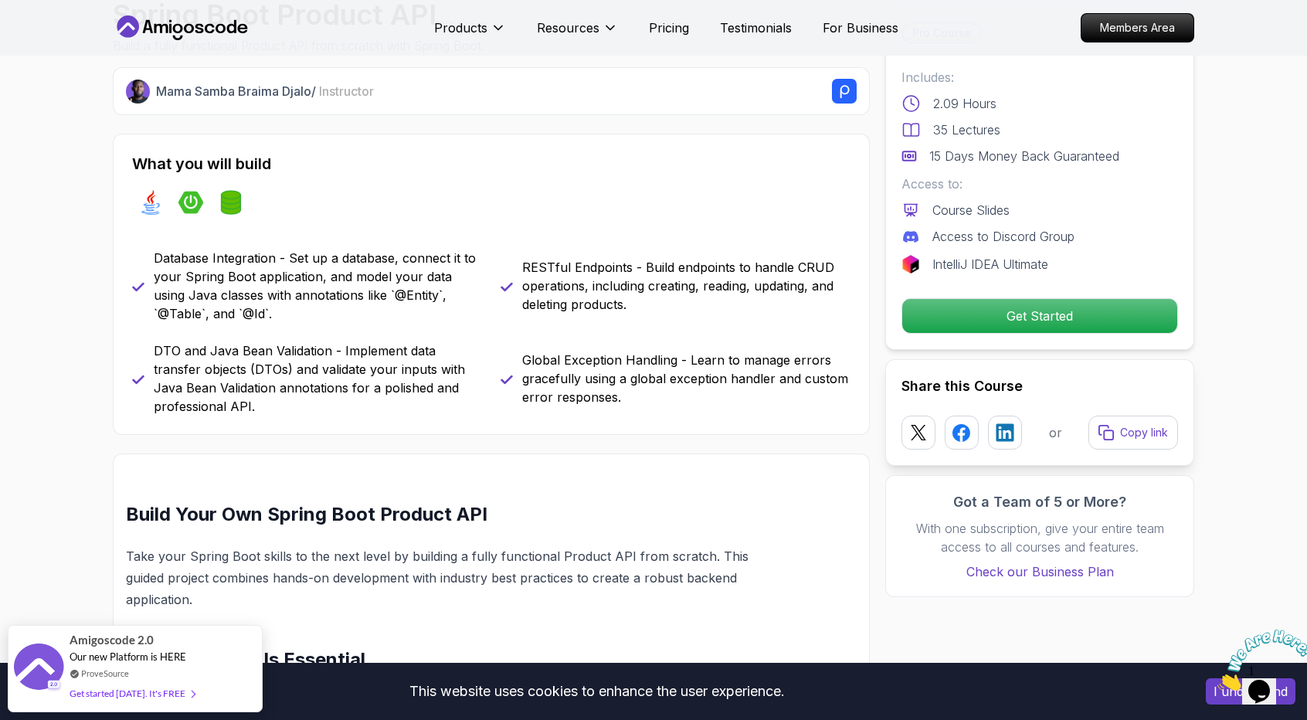
click at [666, 293] on p "RESTful Endpoints - Build endpoints to handle CRUD operations, including creati…" at bounding box center [686, 286] width 328 height 56
drag, startPoint x: 163, startPoint y: 289, endPoint x: 375, endPoint y: 355, distance: 222.3
click at [335, 331] on div "Database Integration - Set up a database, connect it to your Spring Boot applic…" at bounding box center [491, 332] width 718 height 167
click at [387, 362] on p "DTO and Java Bean Validation - Implement data transfer objects (DTOs) and valid…" at bounding box center [318, 378] width 328 height 74
click at [334, 370] on p "DTO and Java Bean Validation - Implement data transfer objects (DTOs) and valid…" at bounding box center [318, 378] width 328 height 74
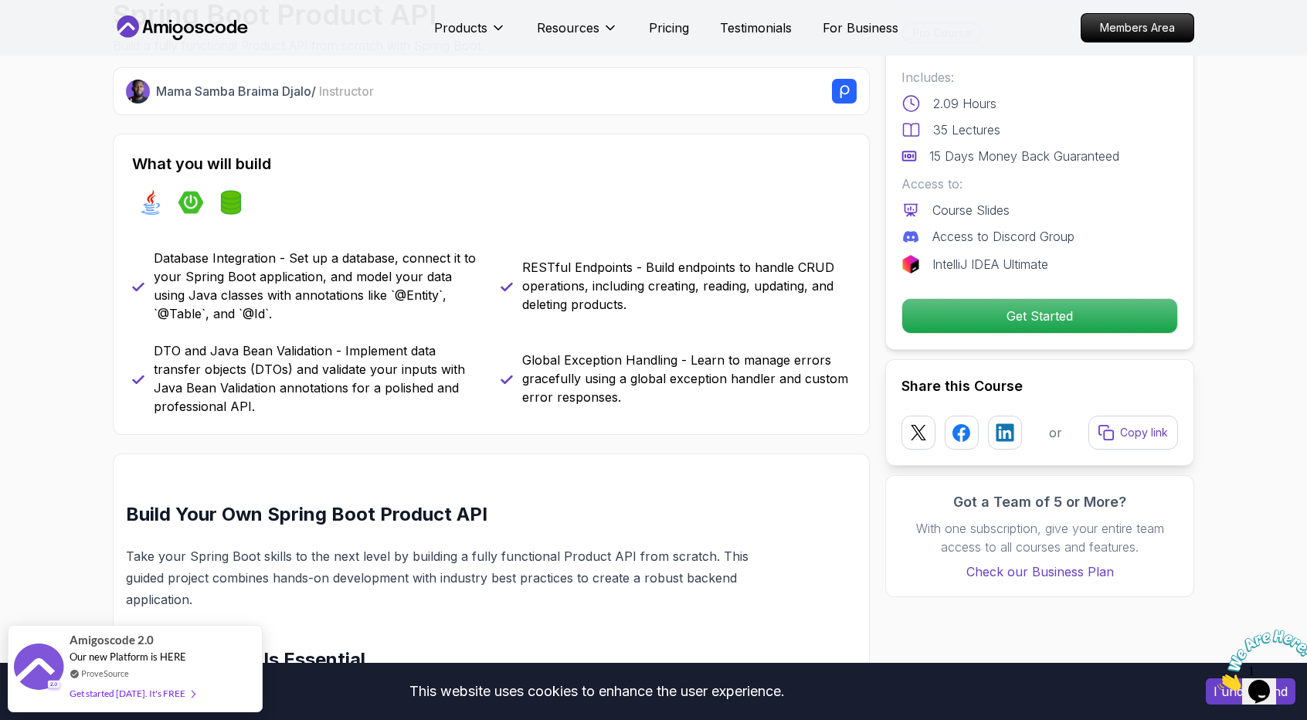
click at [369, 387] on p "DTO and Java Bean Validation - Implement data transfer objects (DTOs) and valid…" at bounding box center [318, 378] width 328 height 74
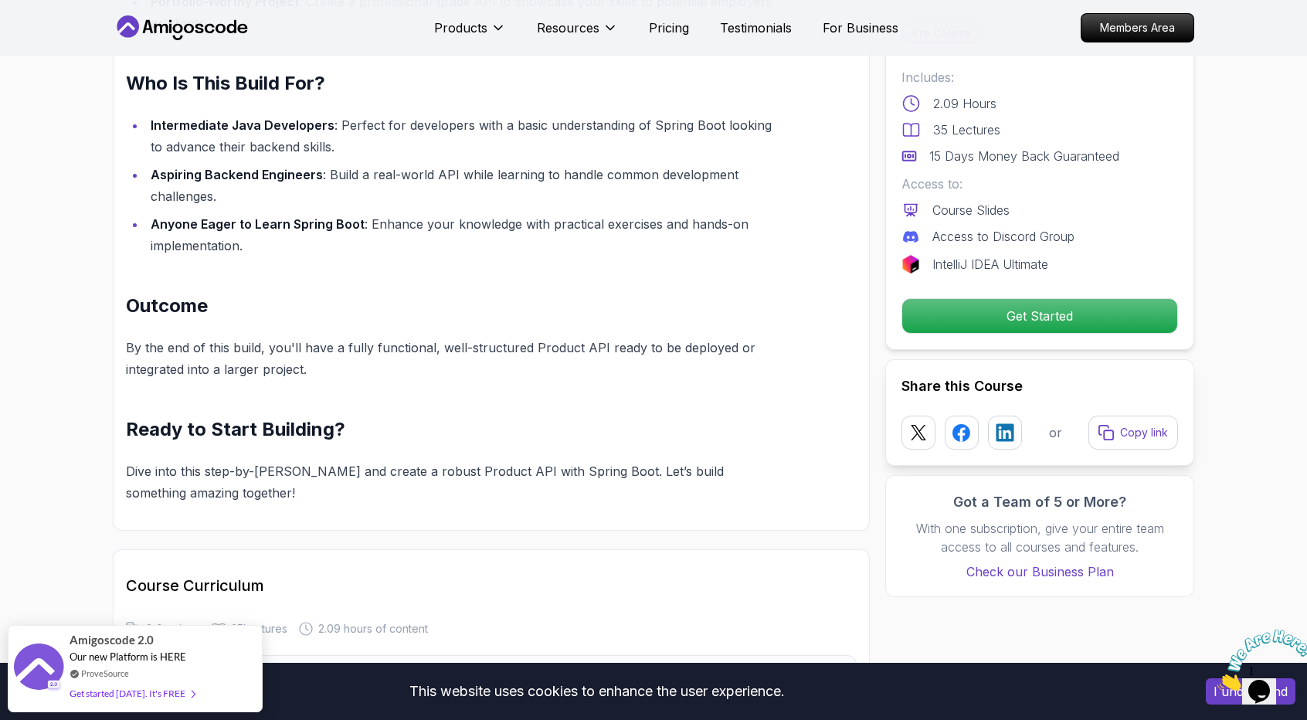
scroll to position [1468, 0]
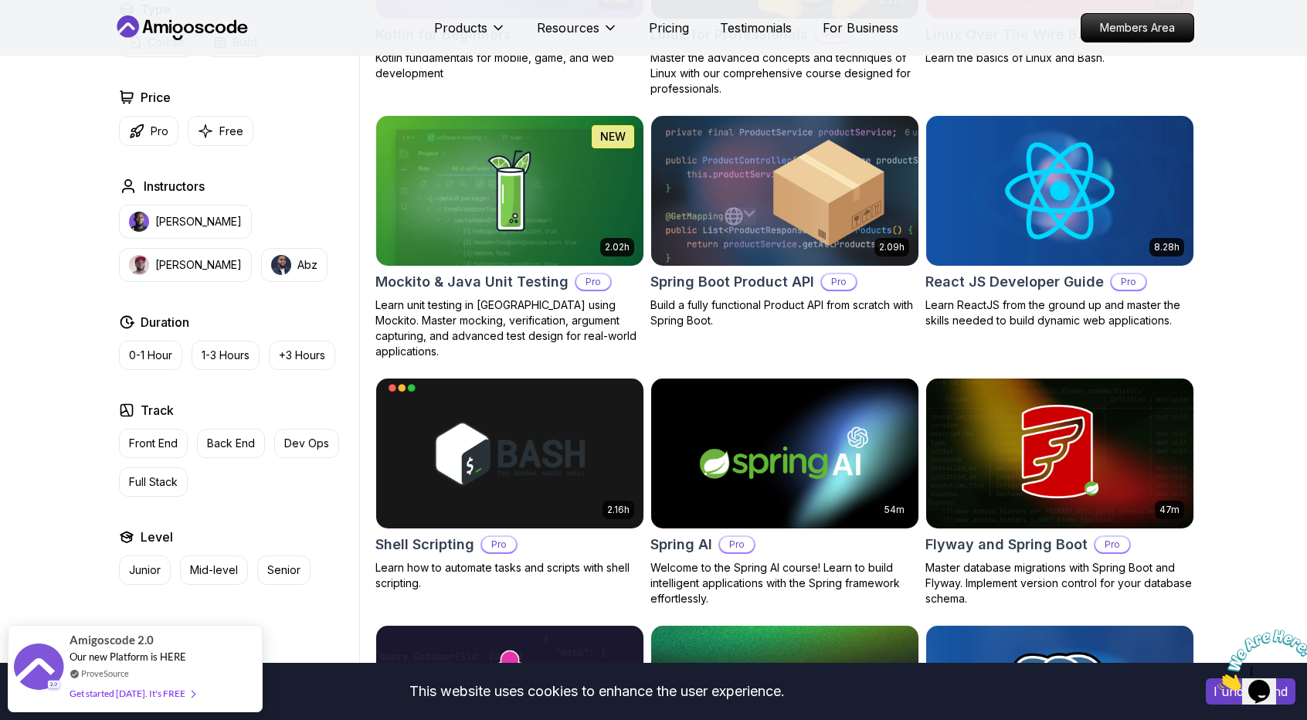
scroll to position [3535, 0]
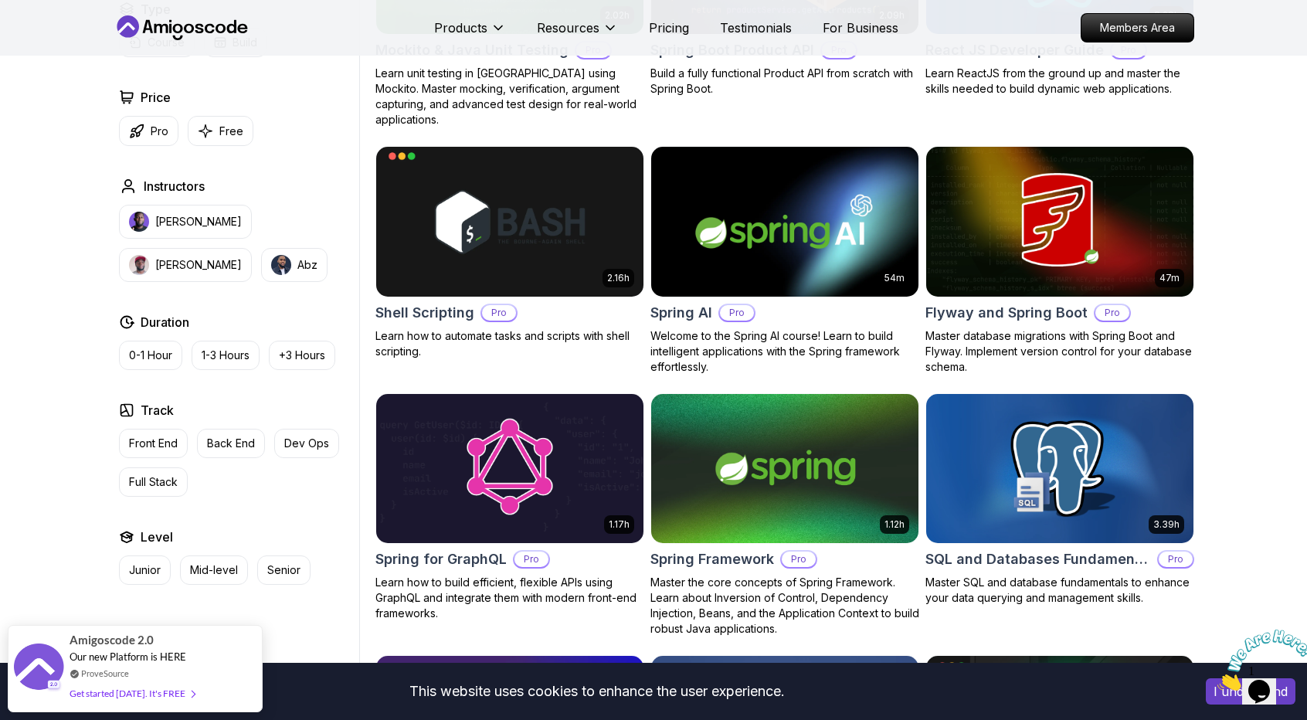
click at [764, 246] on img at bounding box center [784, 221] width 280 height 157
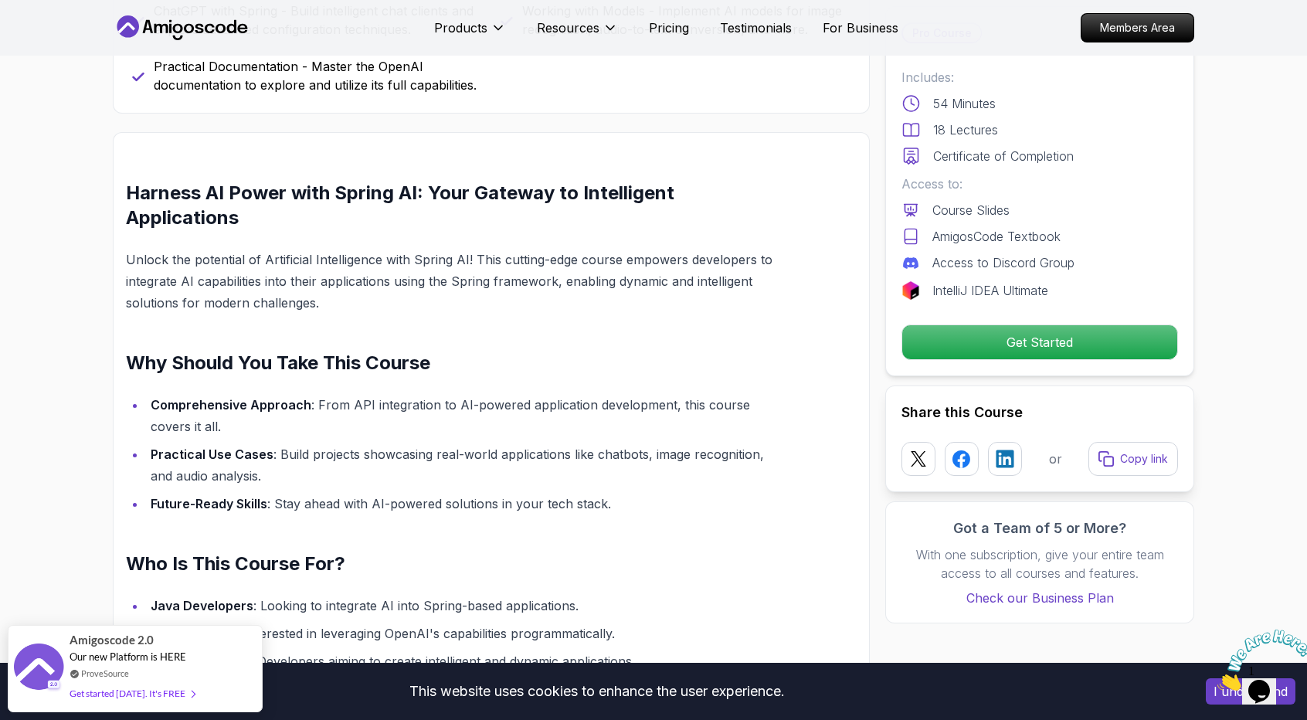
scroll to position [927, 0]
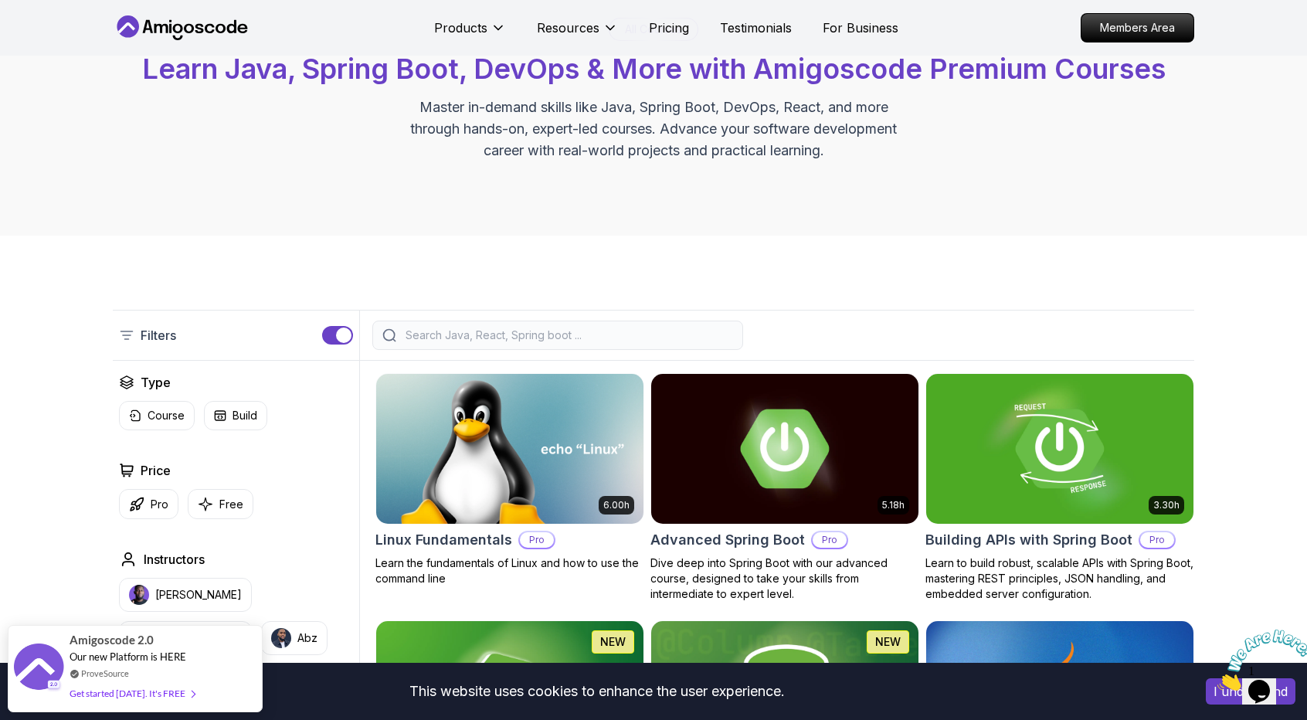
scroll to position [312, 0]
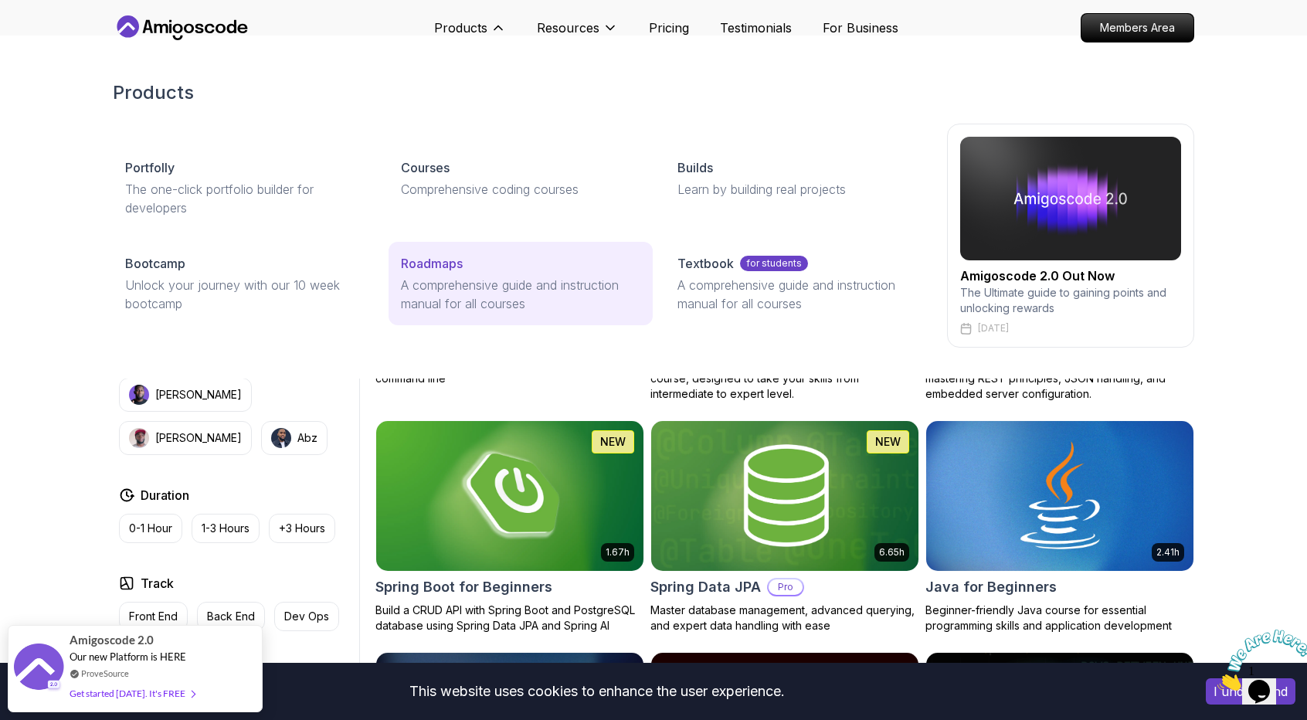
click at [446, 280] on p "A comprehensive guide and instruction manual for all courses" at bounding box center [520, 294] width 239 height 37
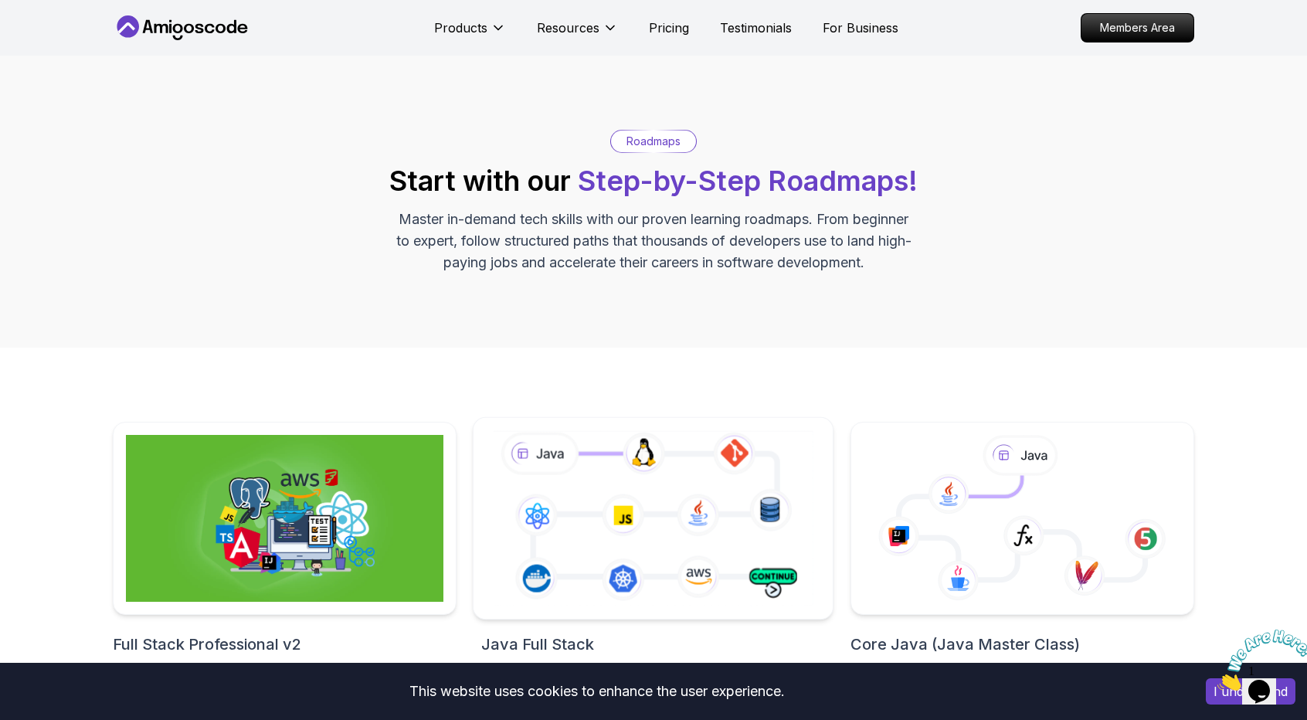
scroll to position [232, 0]
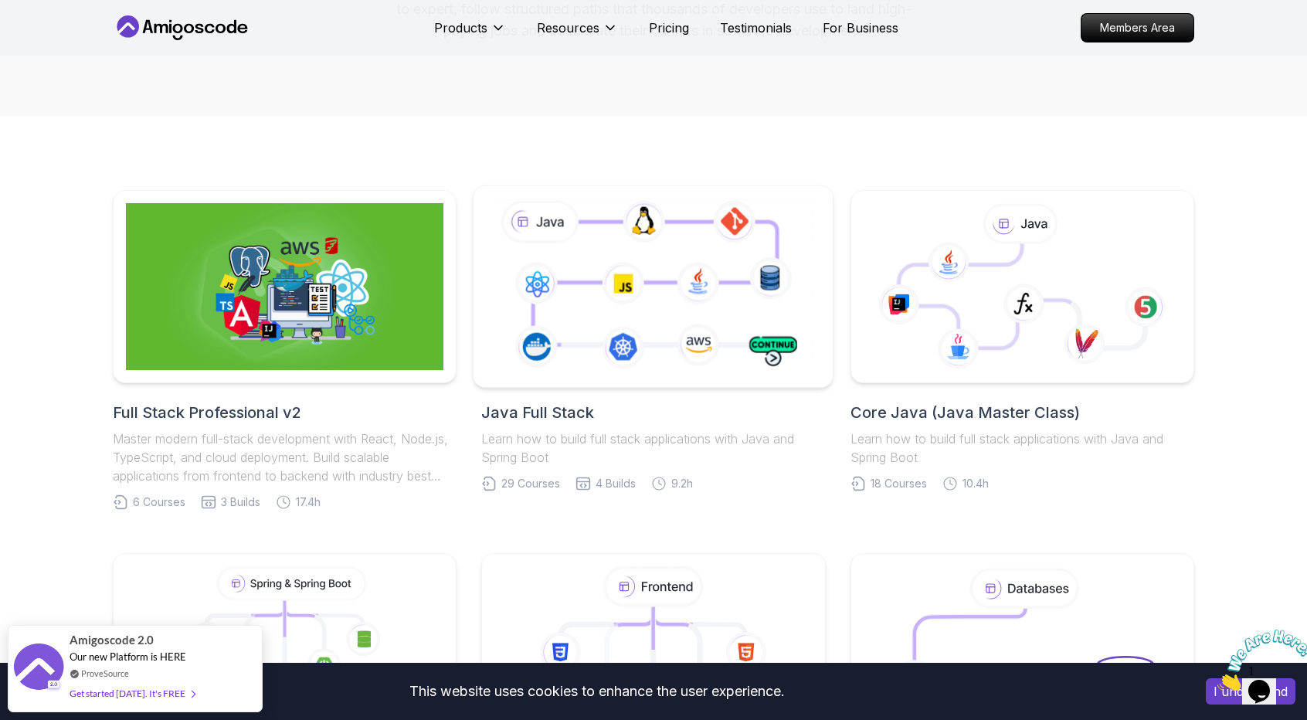
click at [697, 329] on icon at bounding box center [653, 286] width 327 height 182
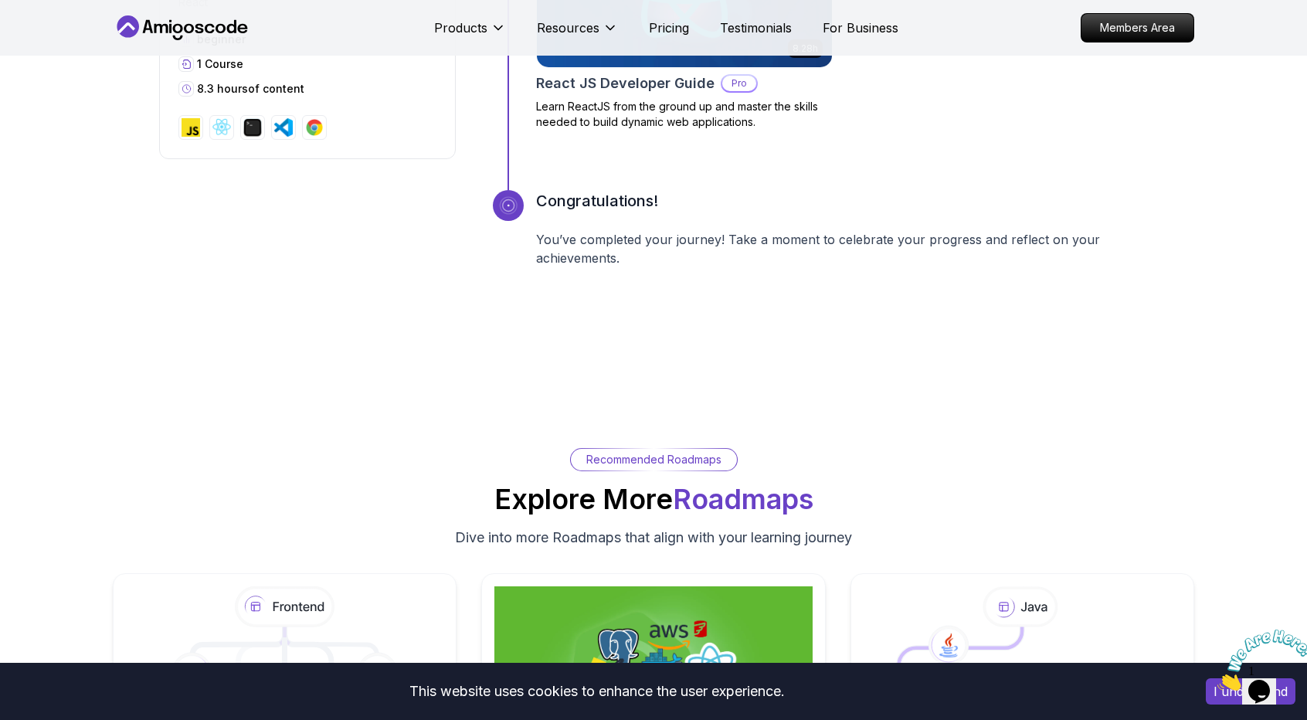
scroll to position [6643, 0]
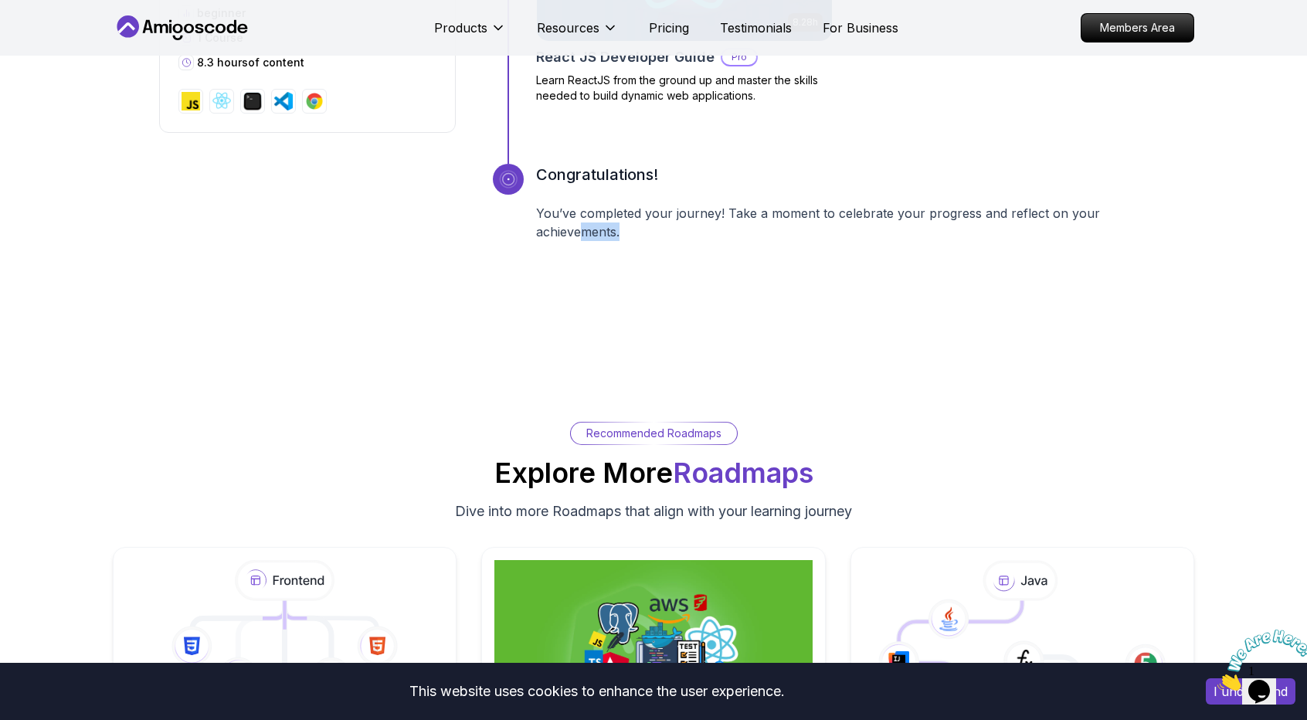
drag, startPoint x: 808, startPoint y: 231, endPoint x: 1010, endPoint y: 263, distance: 205.0
click at [1004, 258] on div "Congratulations! You’ve completed your journey! Take a moment to celebrate your…" at bounding box center [842, 222] width 612 height 116
